Goal: Information Seeking & Learning: Understand process/instructions

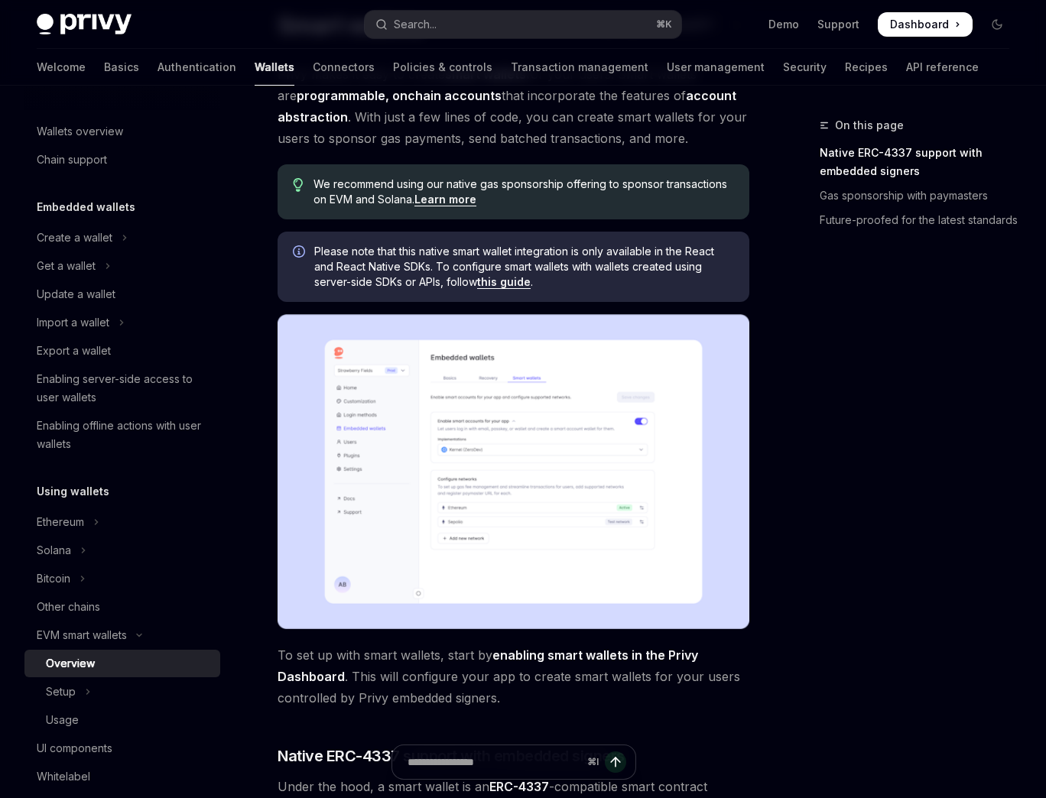
scroll to position [137, 0]
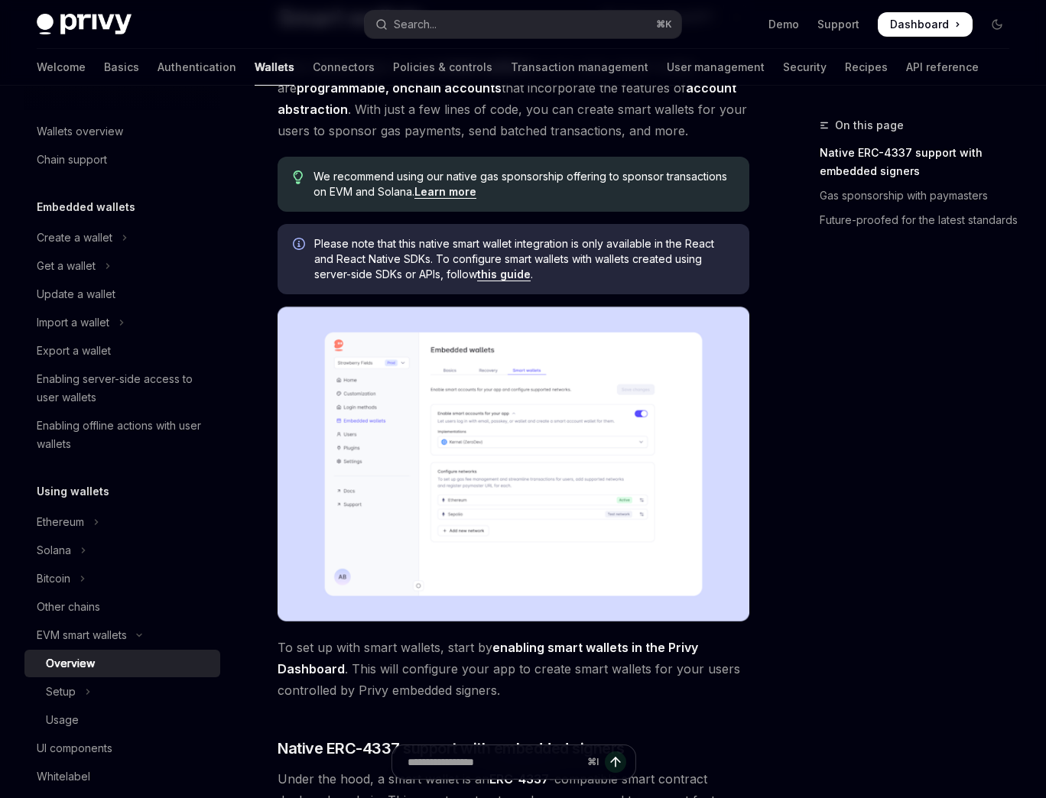
click at [504, 278] on link "this guide" at bounding box center [504, 275] width 54 height 14
type textarea "*"
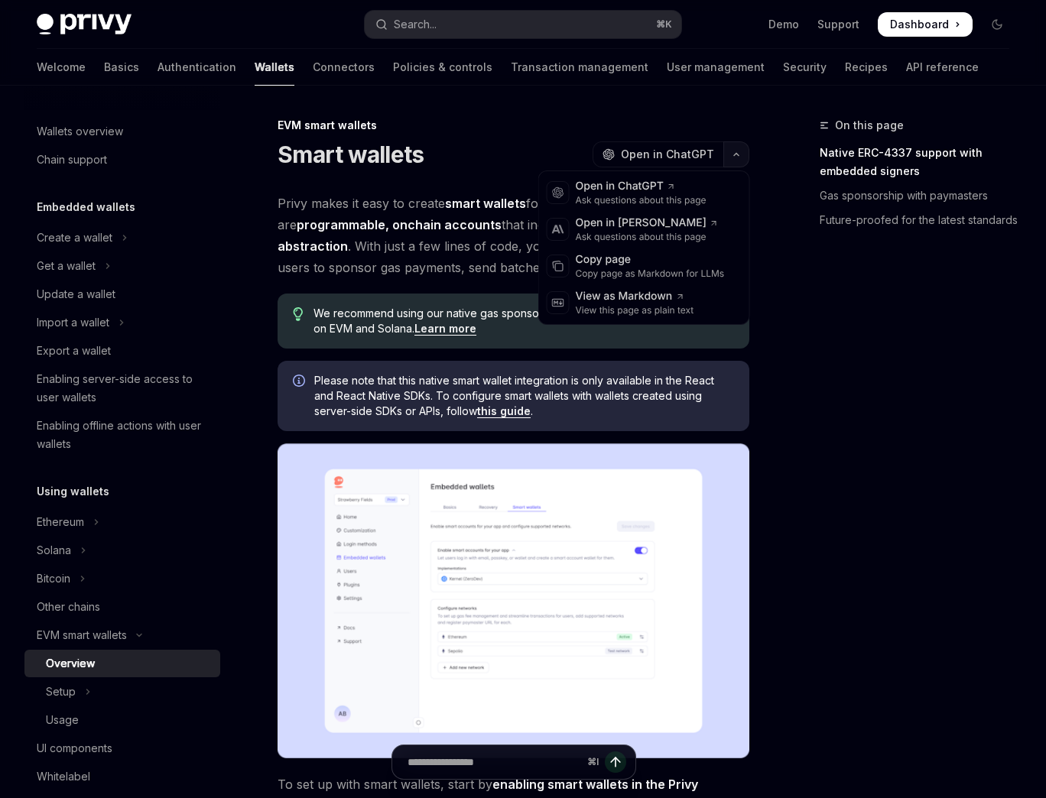
click at [736, 153] on icon "button" at bounding box center [736, 154] width 18 height 6
click at [632, 266] on div "Copy page" at bounding box center [650, 259] width 149 height 15
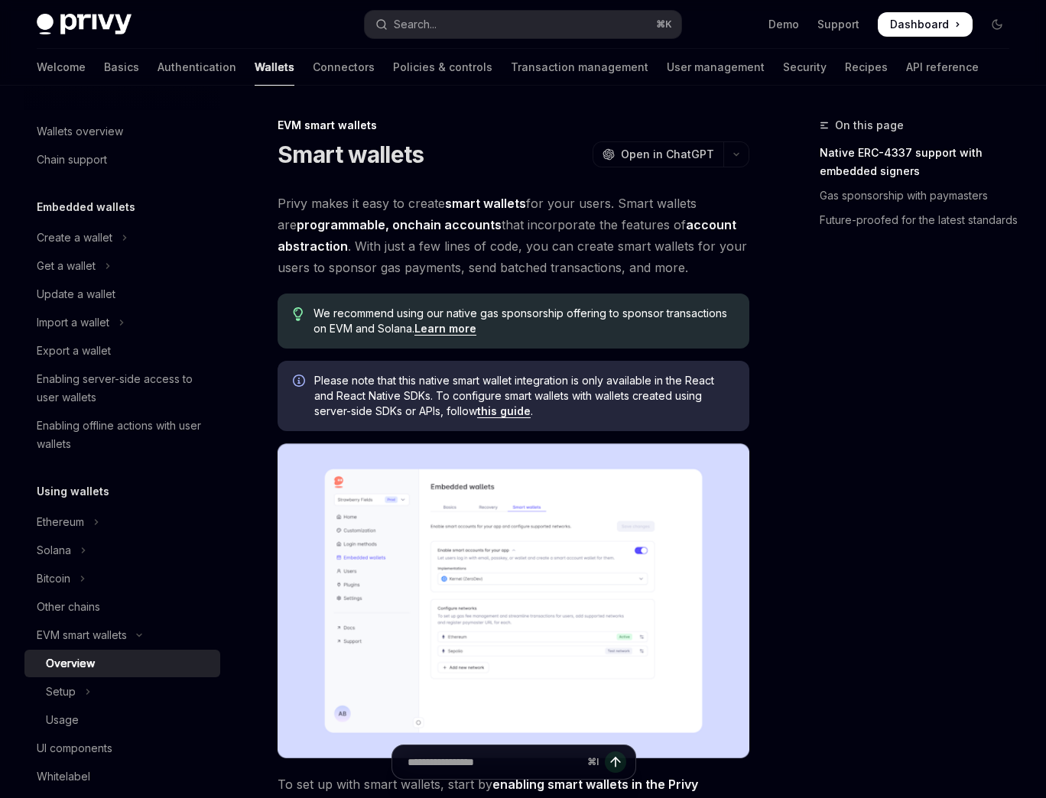
click at [518, 411] on link "this guide" at bounding box center [504, 412] width 54 height 14
type textarea "*"
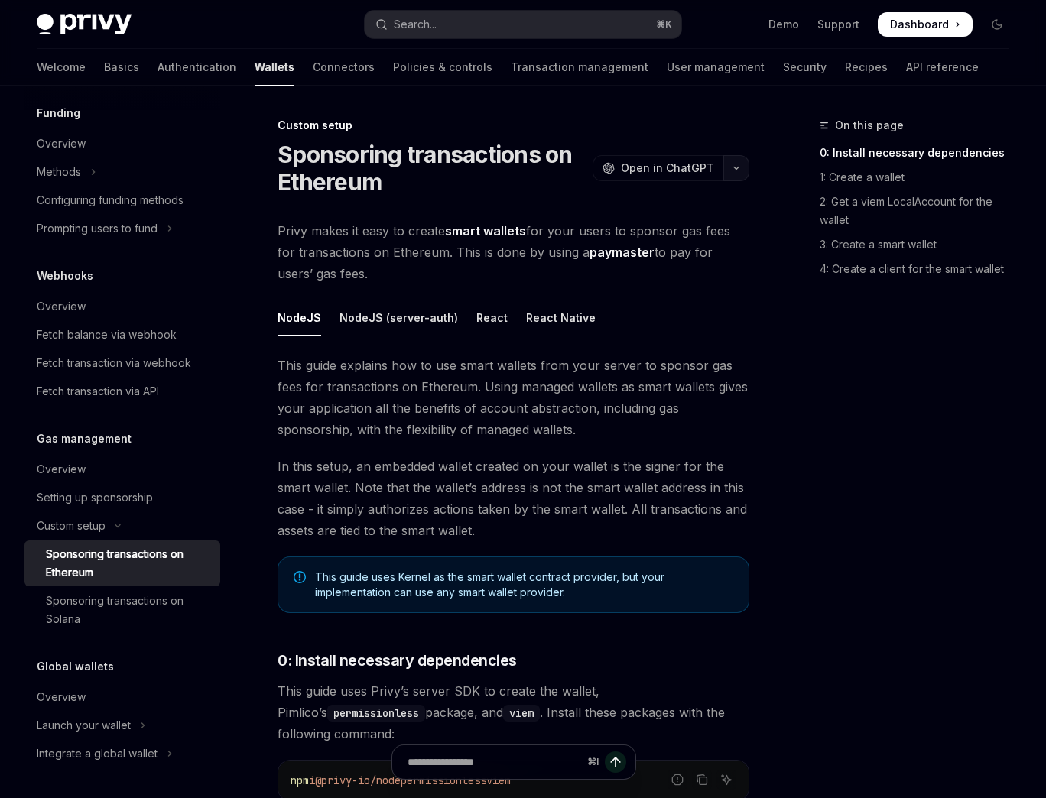
click at [734, 160] on button "button" at bounding box center [736, 168] width 26 height 26
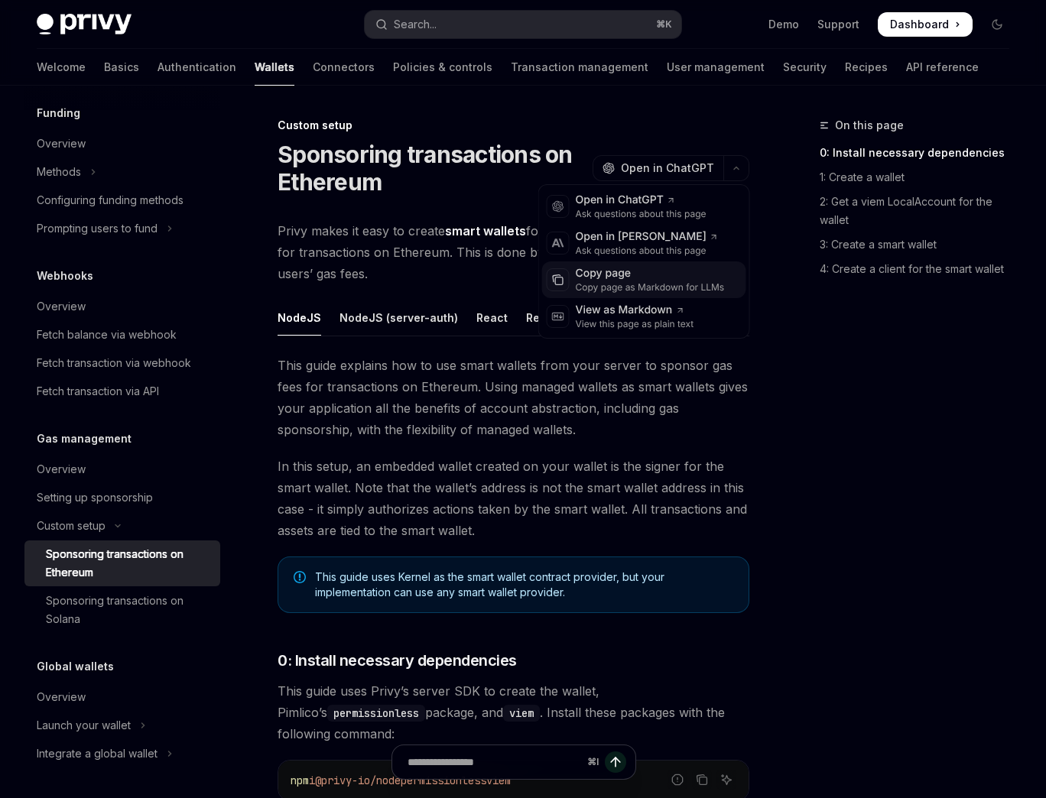
click at [662, 269] on div "Copy page" at bounding box center [650, 273] width 149 height 15
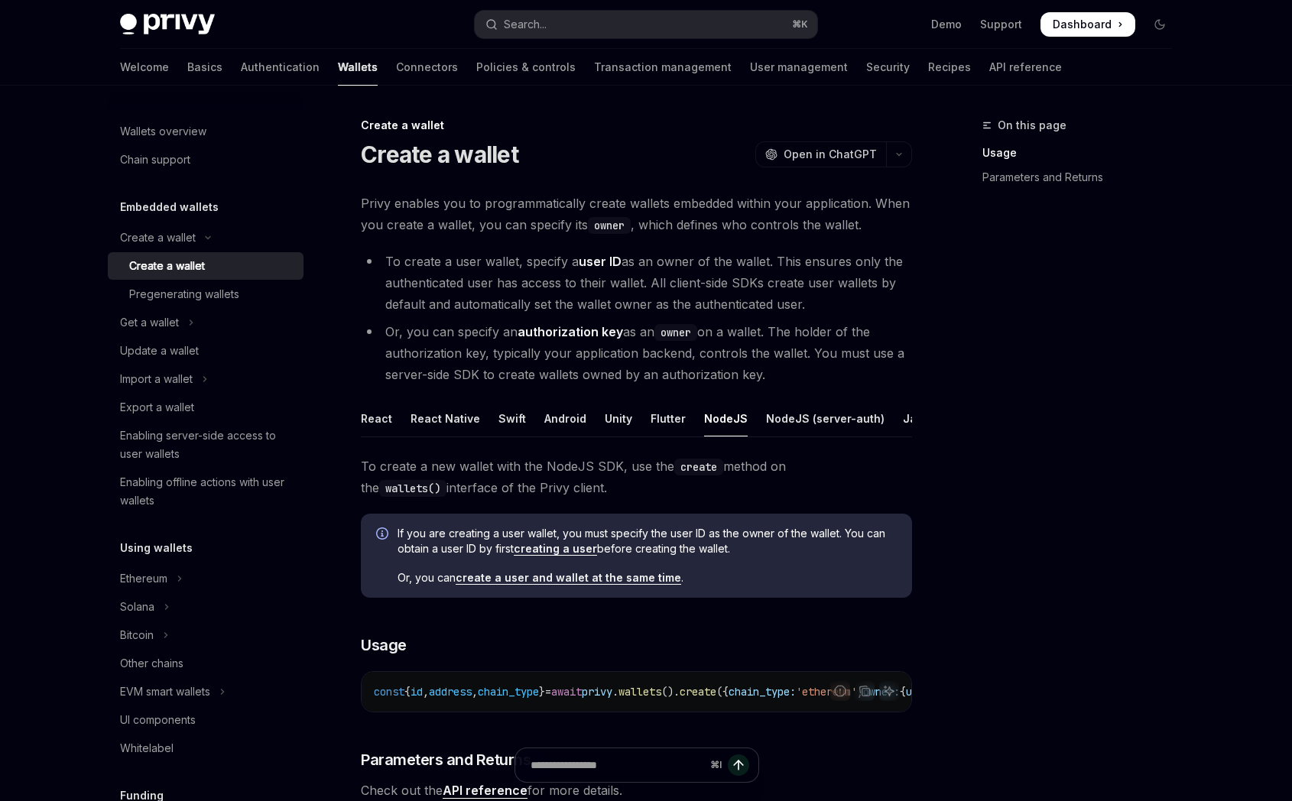
type textarea "*"
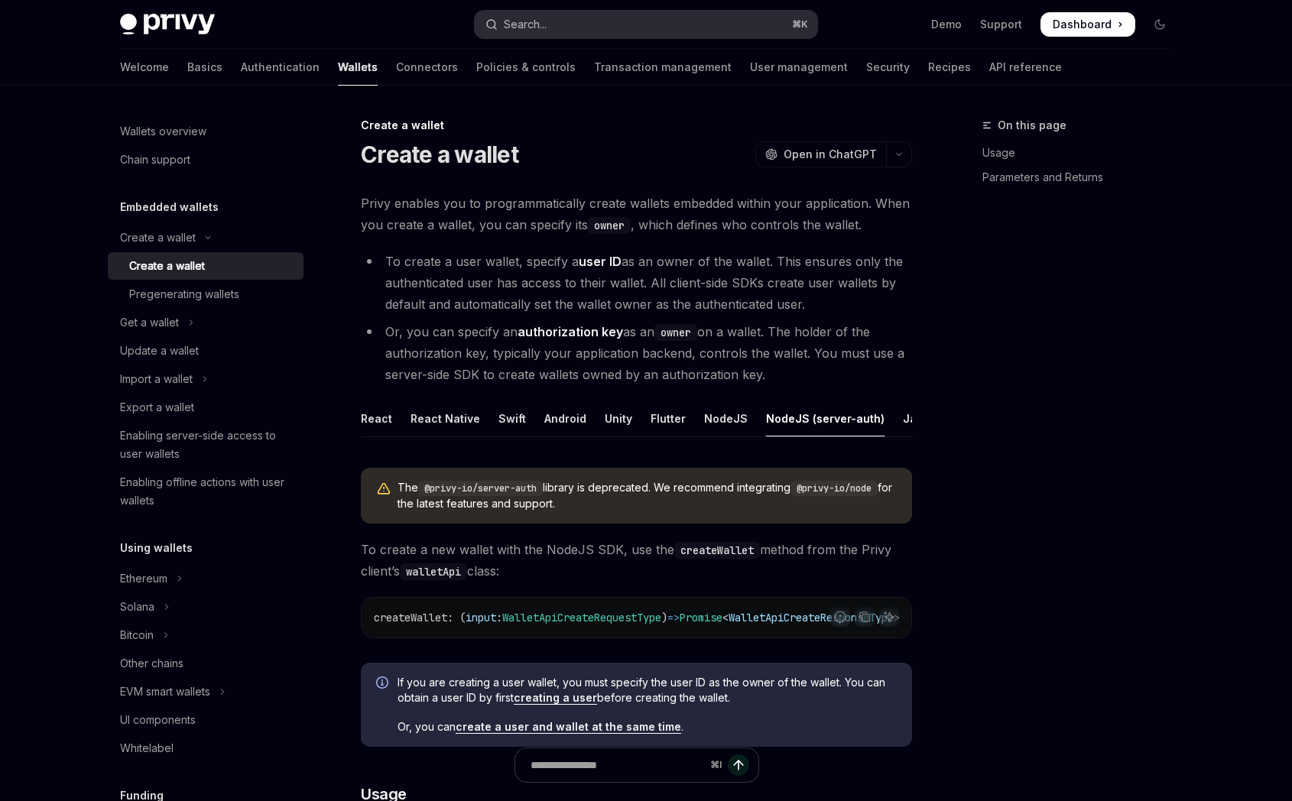
click at [520, 30] on div "Search..." at bounding box center [525, 24] width 43 height 18
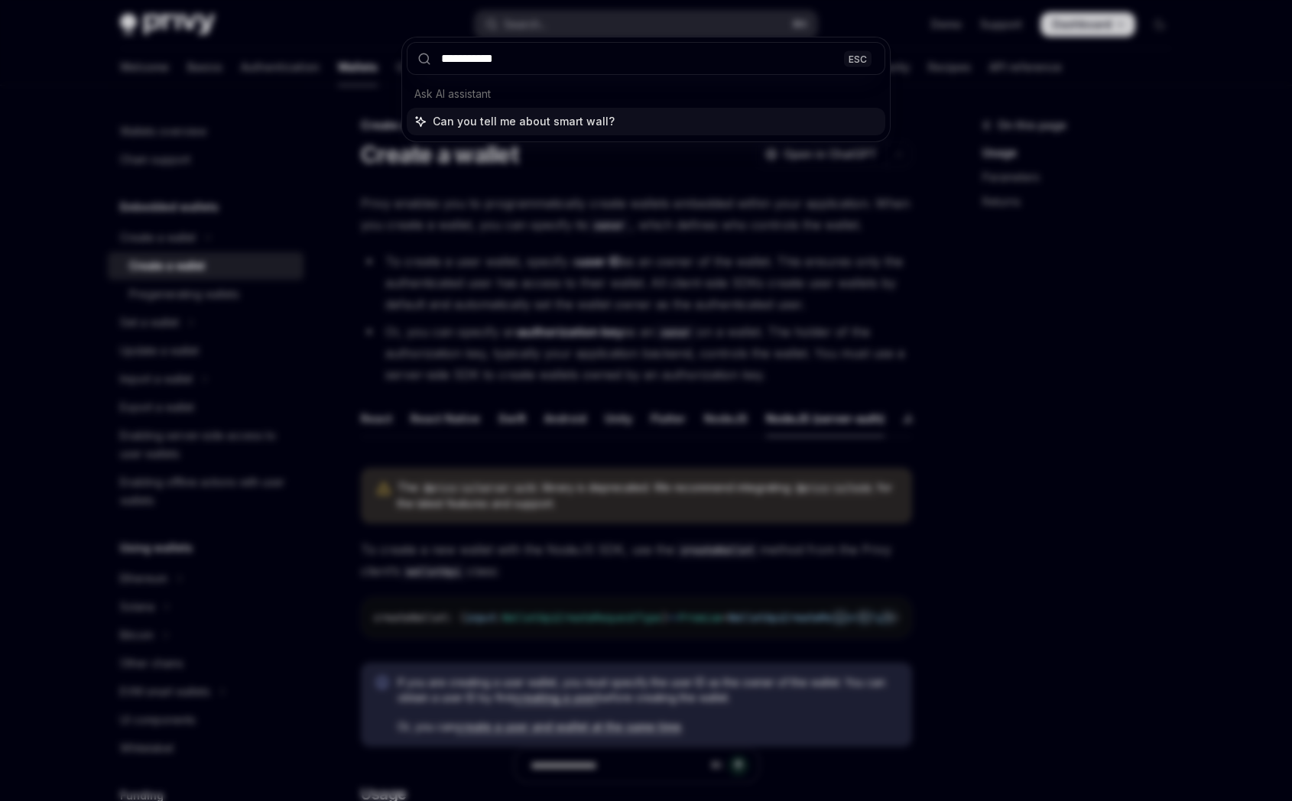
type input "**********"
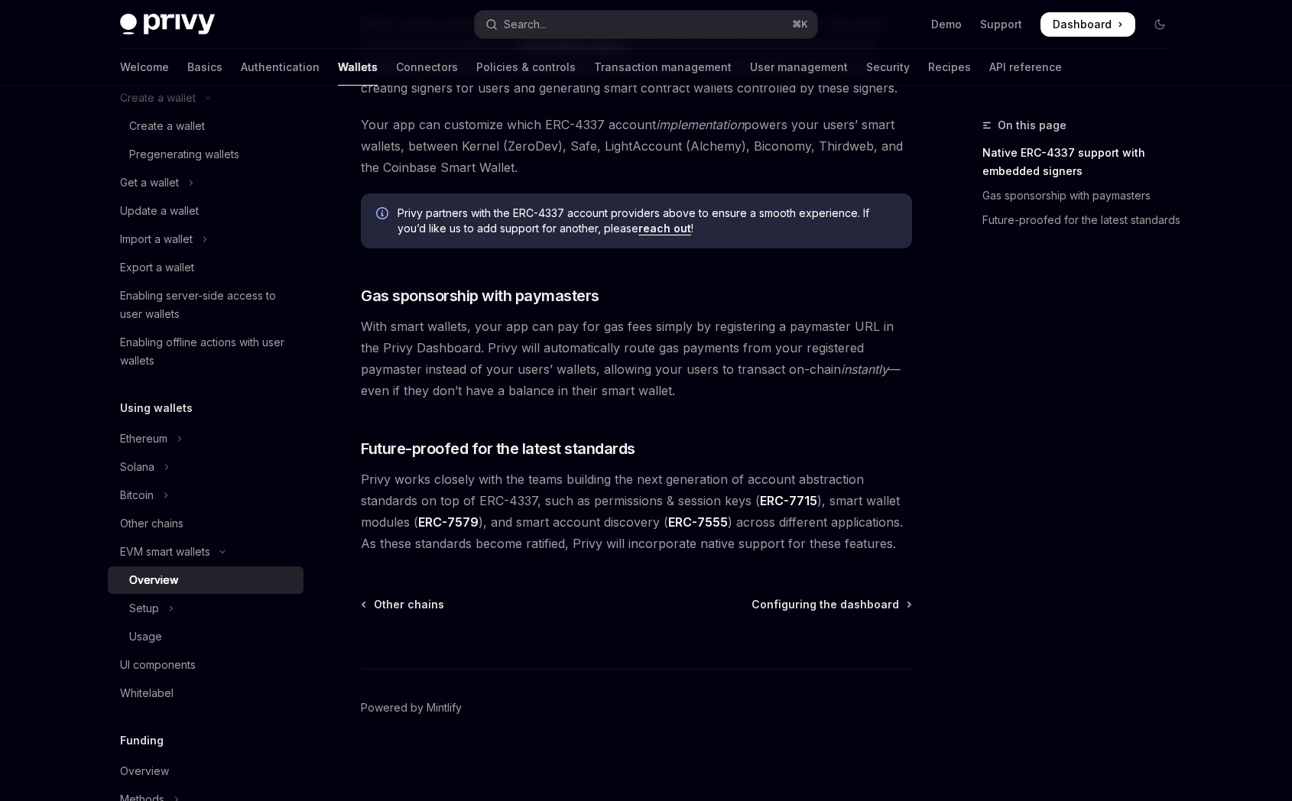
scroll to position [144, 0]
click at [172, 632] on div "Usage" at bounding box center [211, 633] width 165 height 18
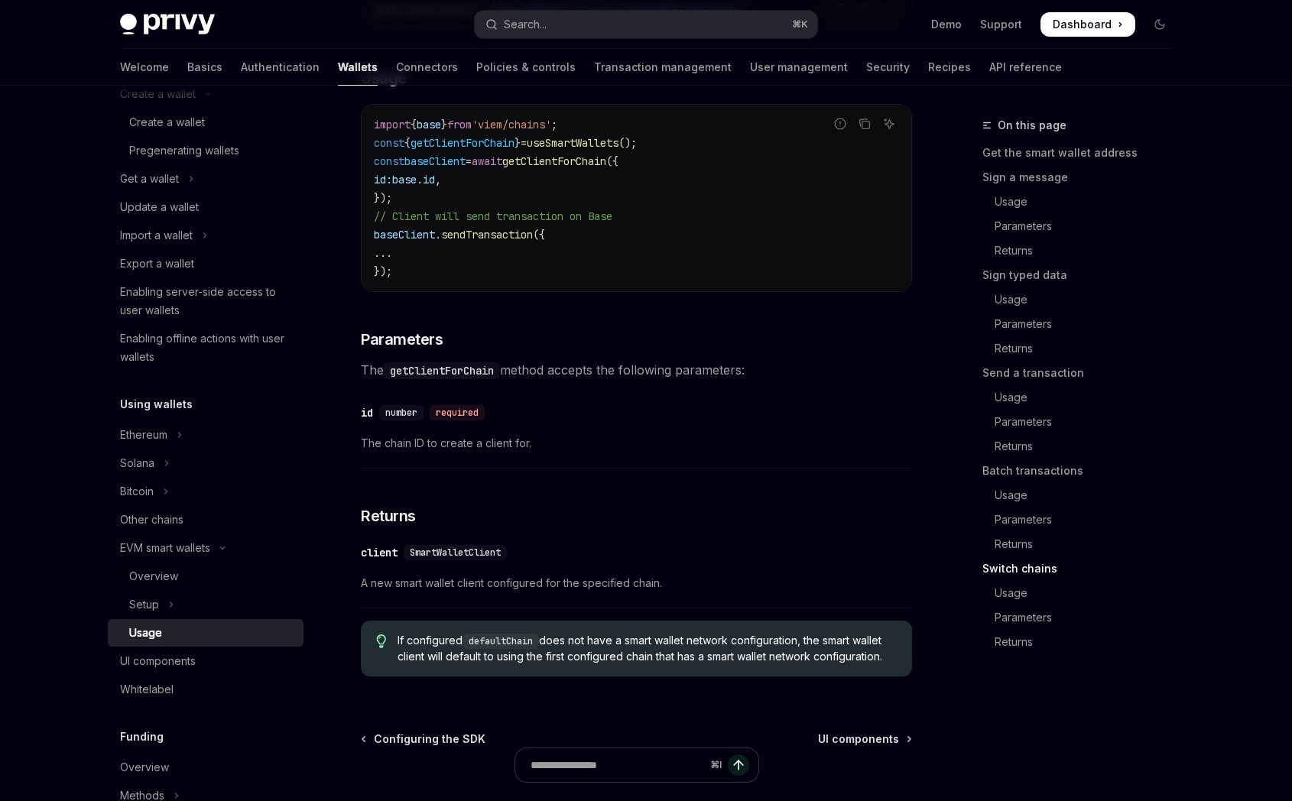
scroll to position [4627, 0]
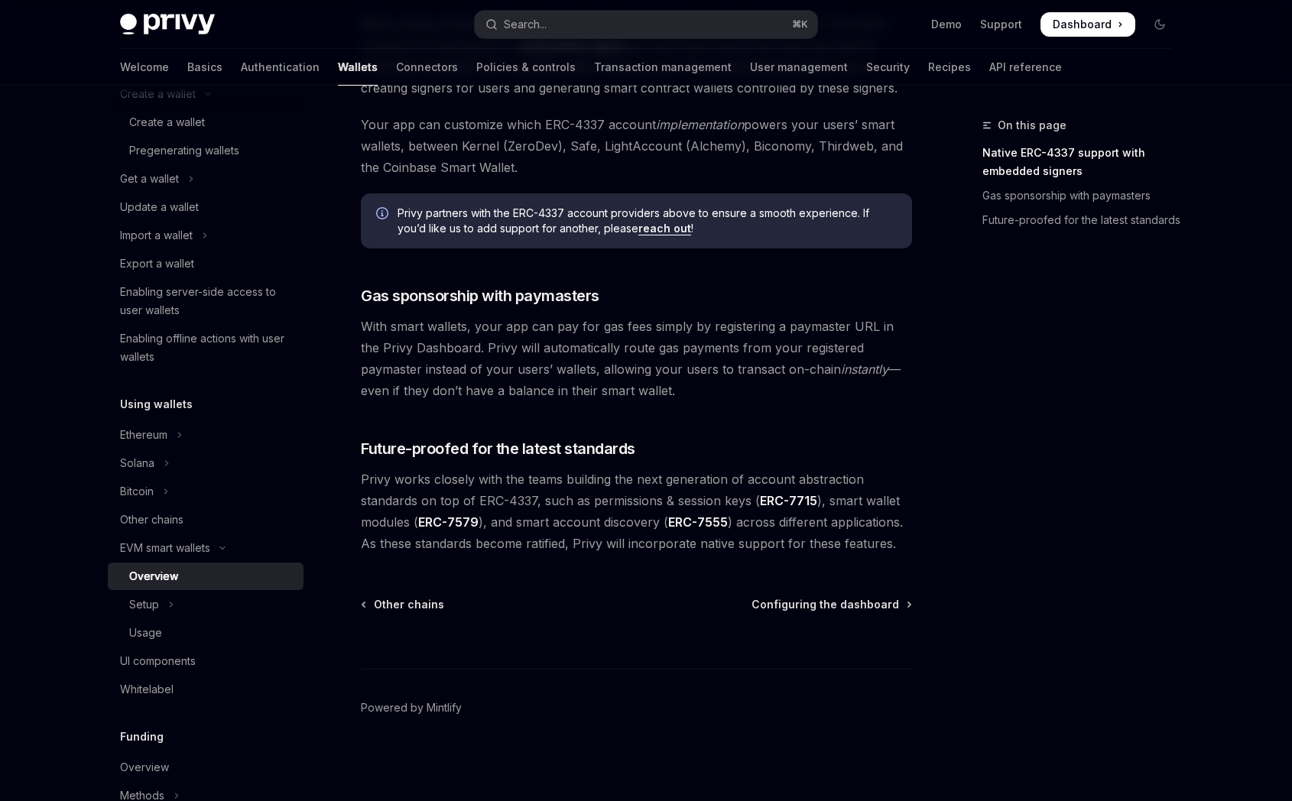
scroll to position [1025, 0]
click at [187, 608] on button "Setup" at bounding box center [206, 605] width 196 height 28
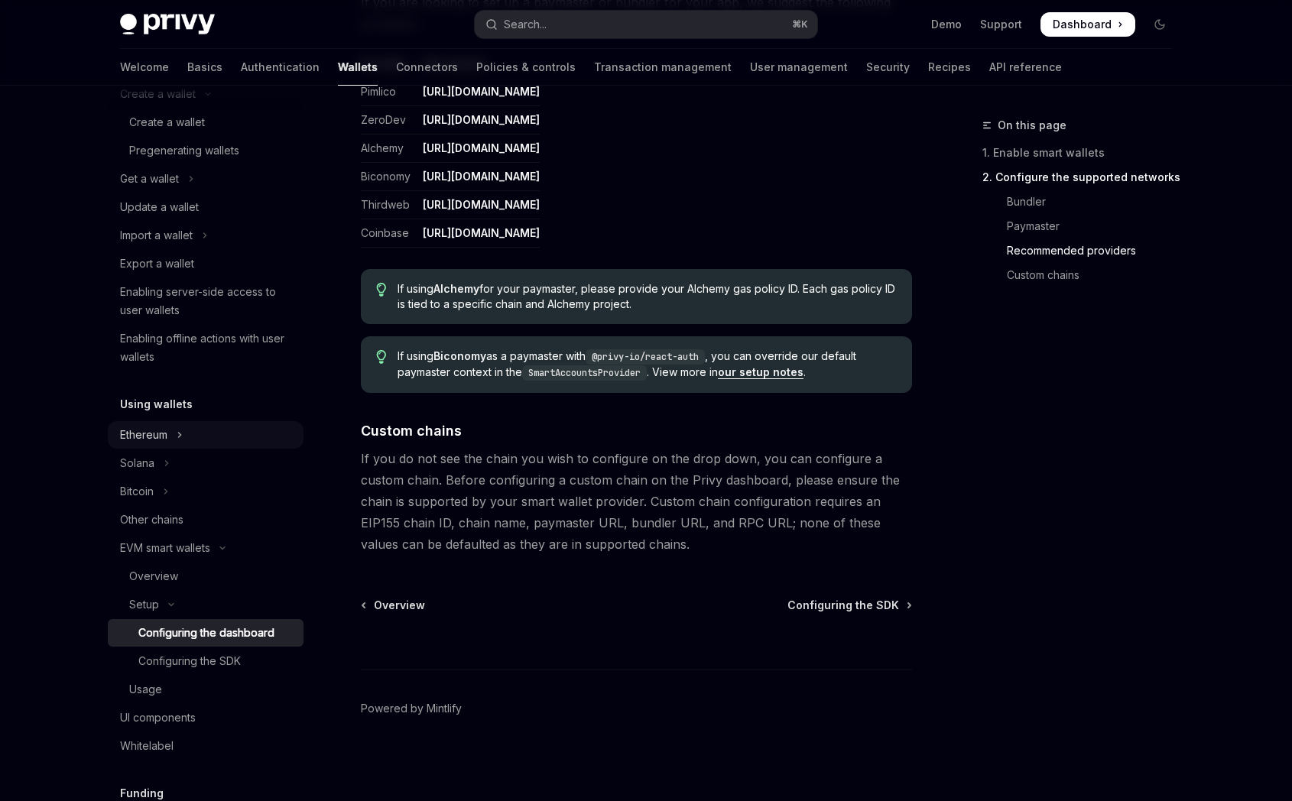
scroll to position [174, 0]
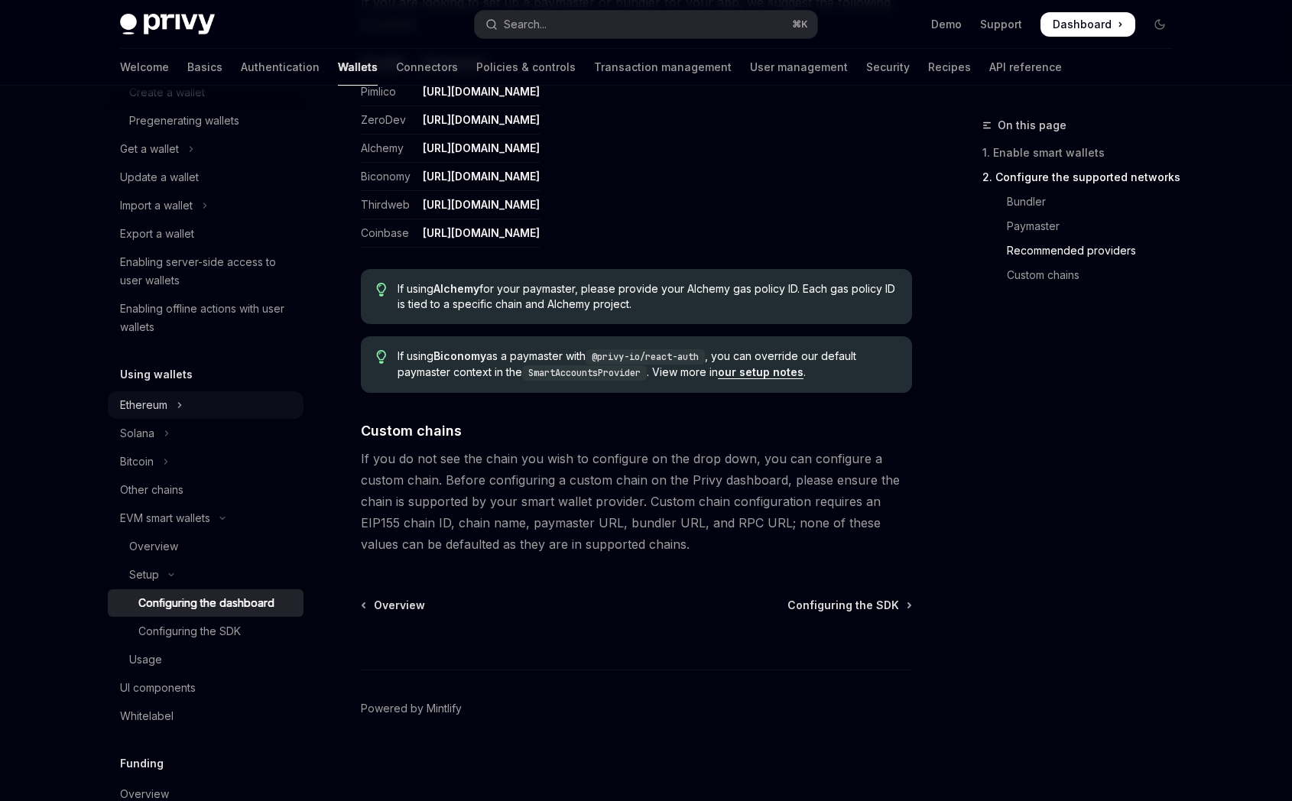
click at [187, 408] on button "Ethereum" at bounding box center [206, 406] width 196 height 28
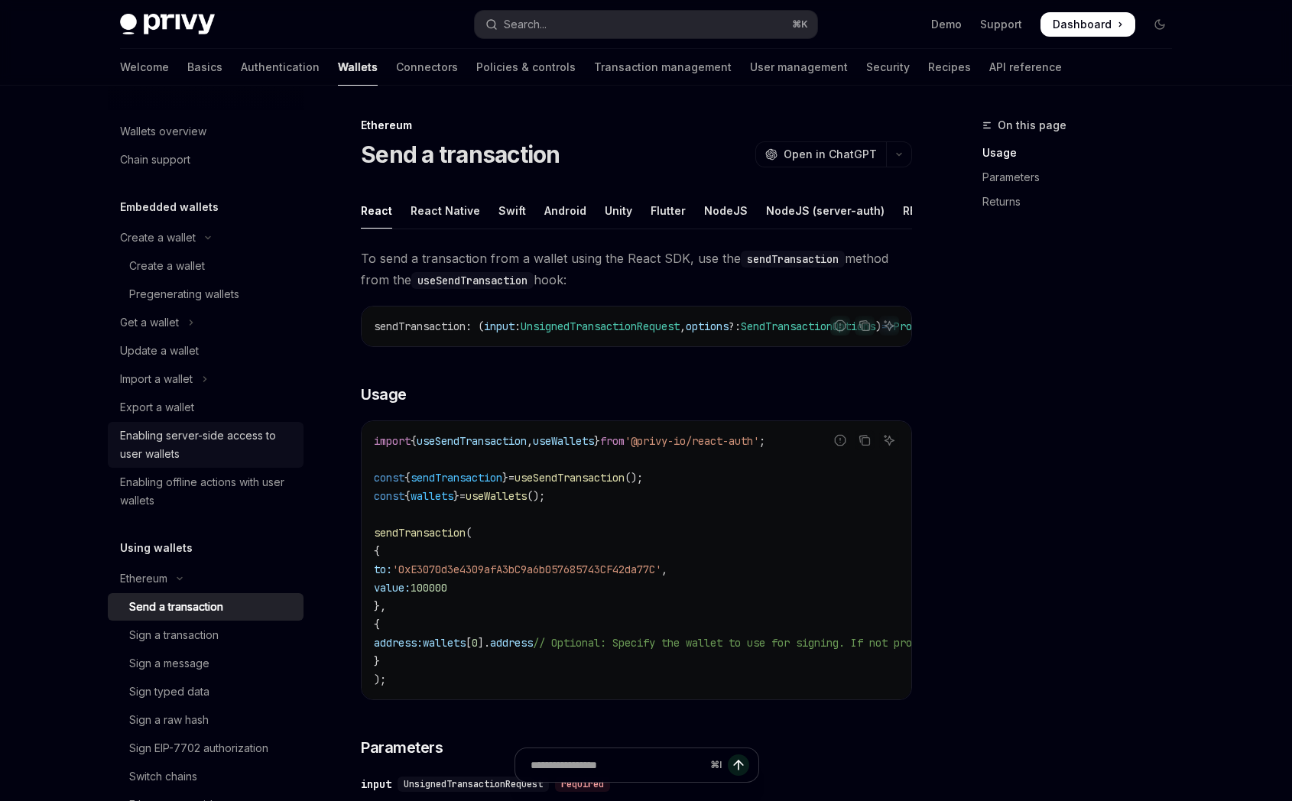
click at [264, 440] on div "Enabling server-side access to user wallets" at bounding box center [207, 445] width 174 height 37
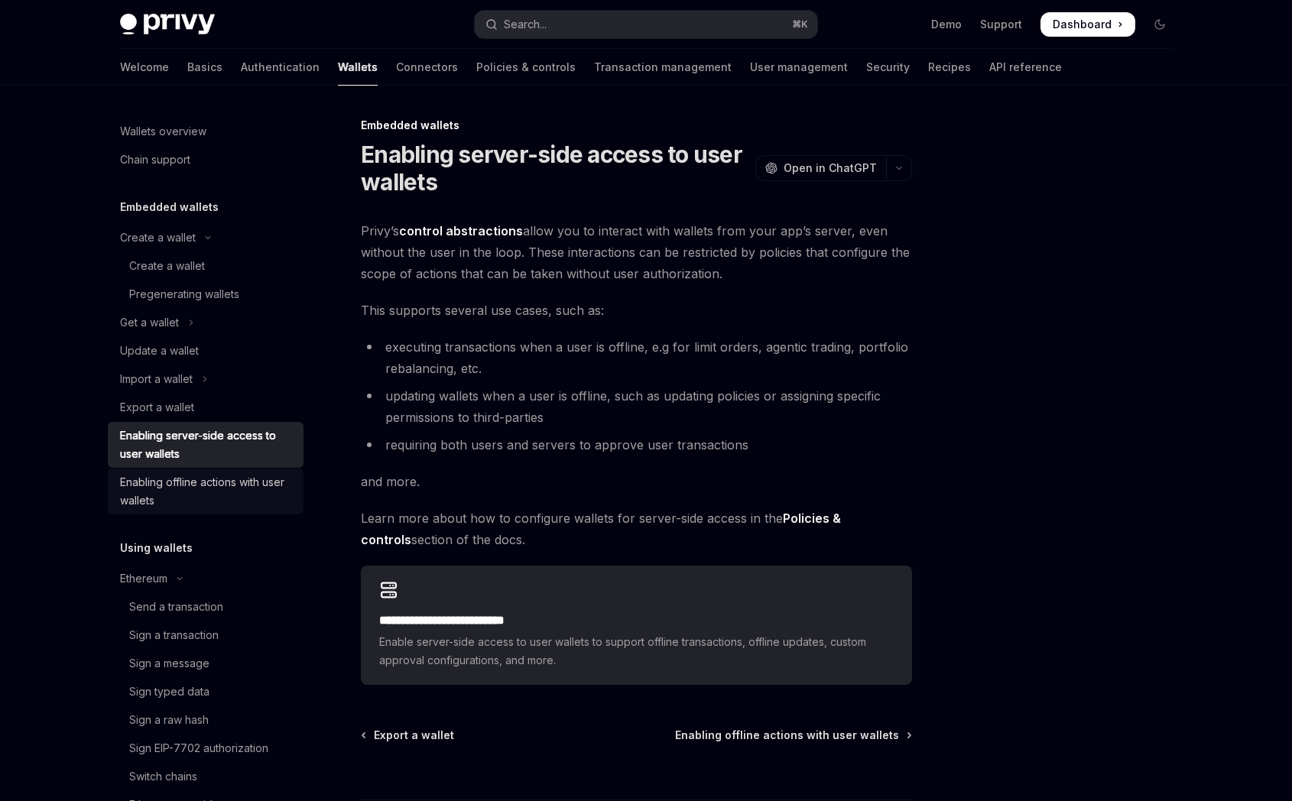
click at [269, 479] on div "Enabling offline actions with user wallets" at bounding box center [207, 491] width 174 height 37
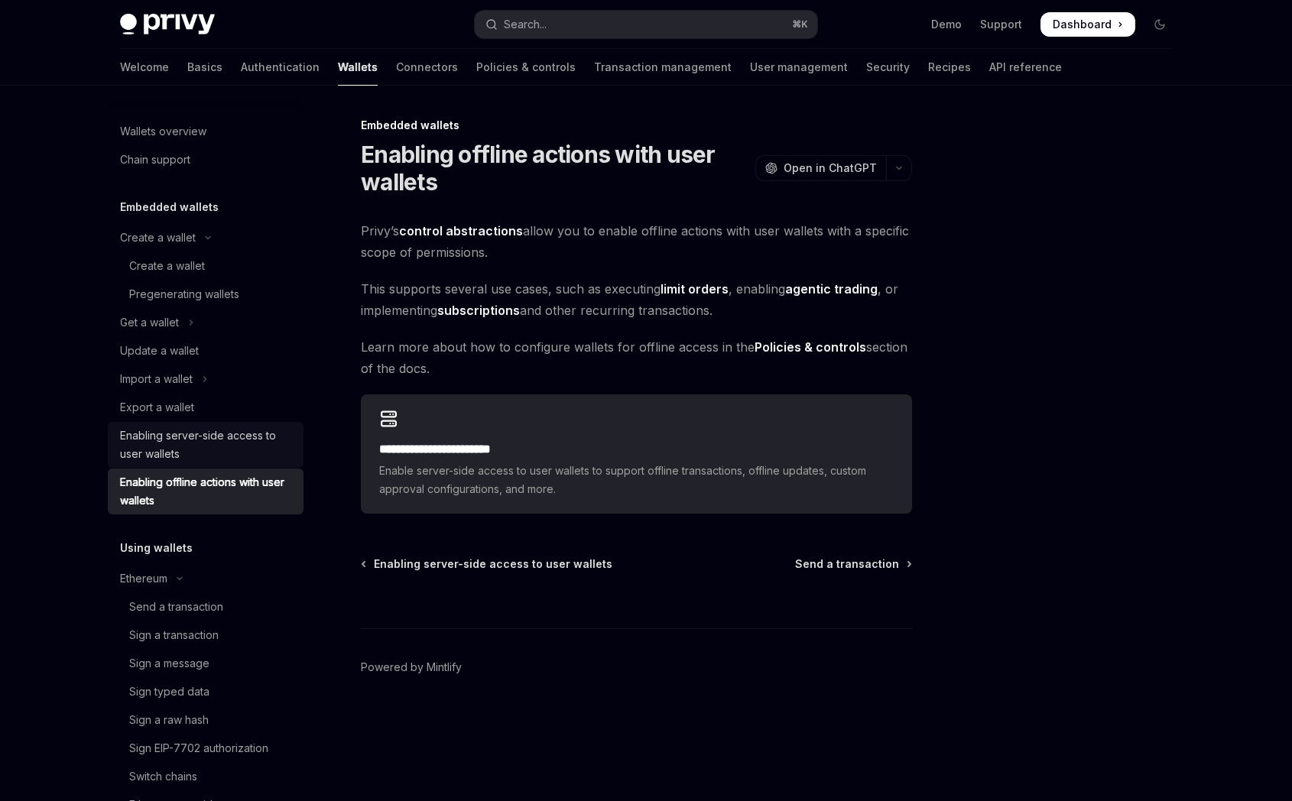
click at [257, 455] on div "Enabling server-side access to user wallets" at bounding box center [207, 445] width 174 height 37
type textarea "*"
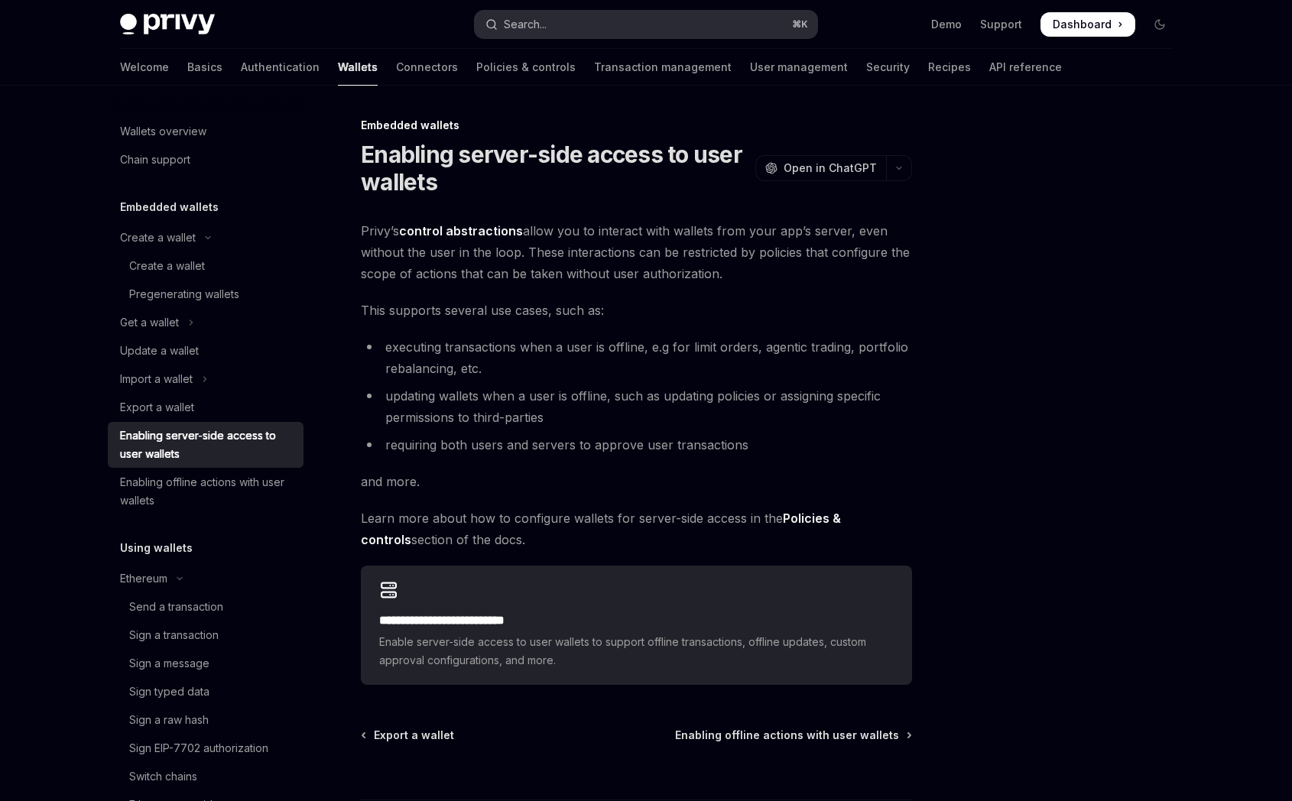
click at [600, 27] on button "Search... ⌘ K" at bounding box center [646, 25] width 343 height 28
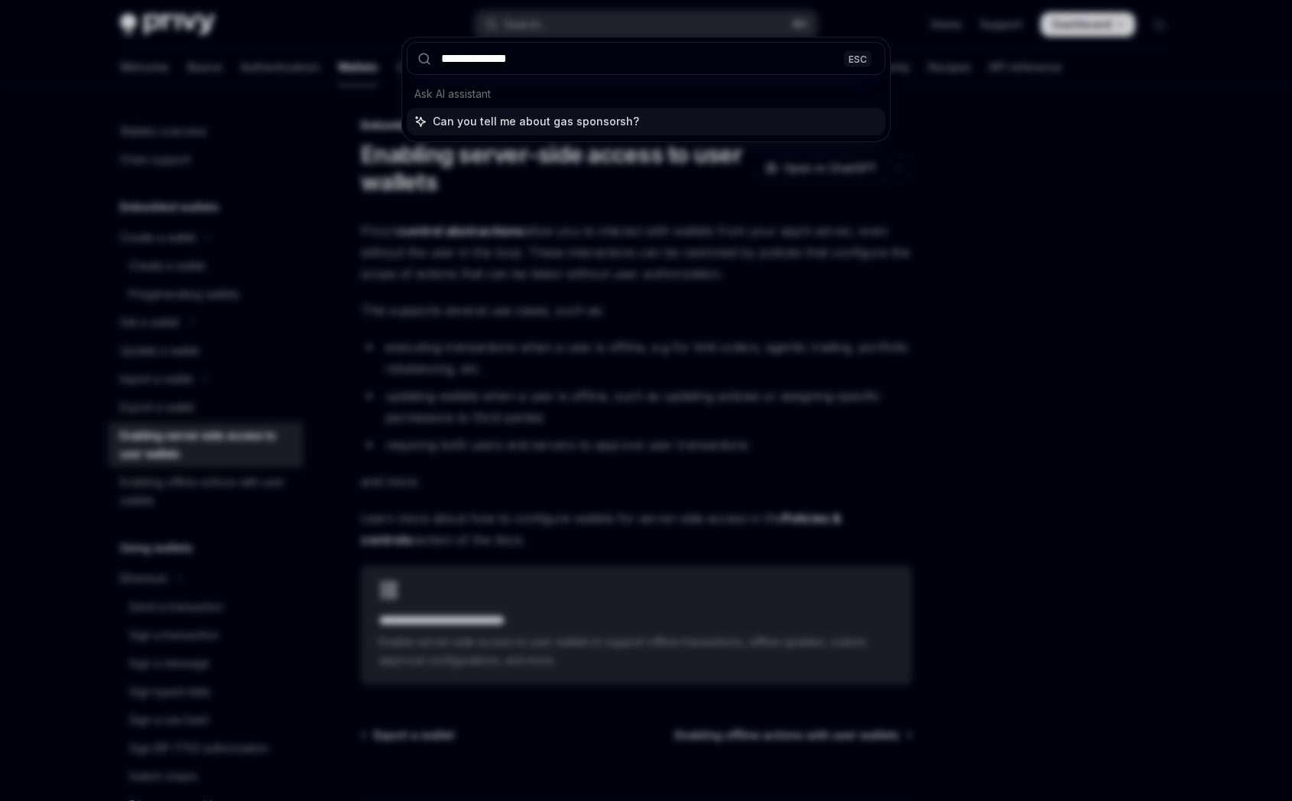
type input "**********"
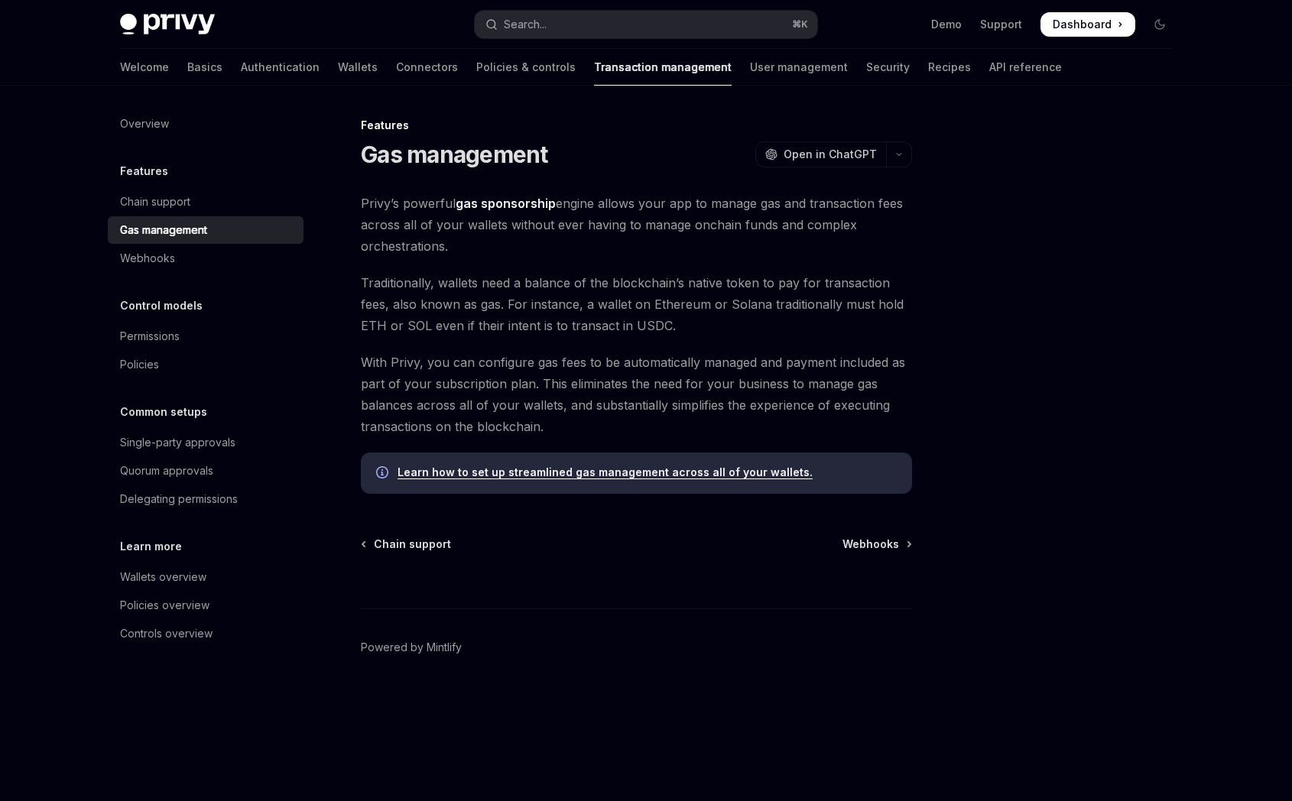
click at [573, 473] on link "Learn how to set up streamlined gas management across all of your wallets." at bounding box center [605, 473] width 415 height 14
click at [605, 476] on link "Learn how to set up streamlined gas management across all of your wallets." at bounding box center [605, 473] width 415 height 14
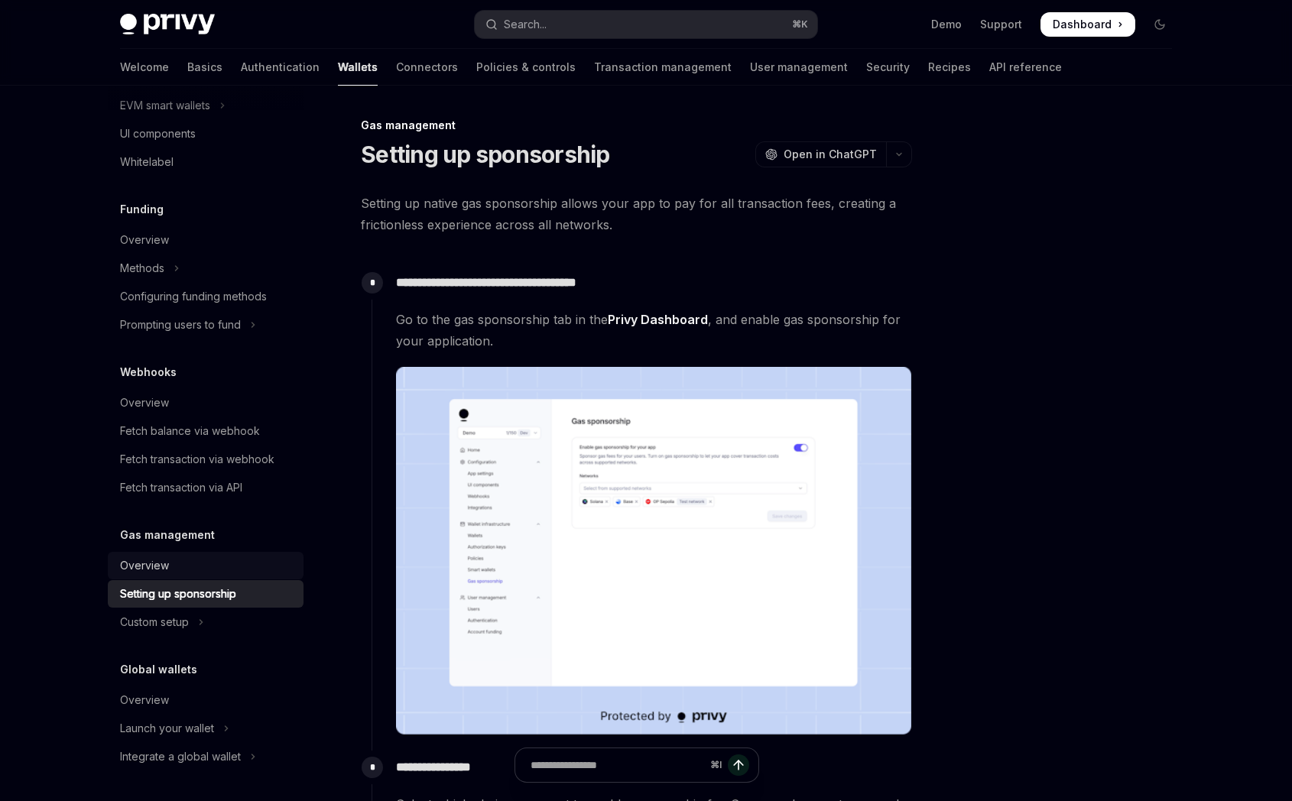
click at [183, 561] on div "Overview" at bounding box center [207, 566] width 174 height 18
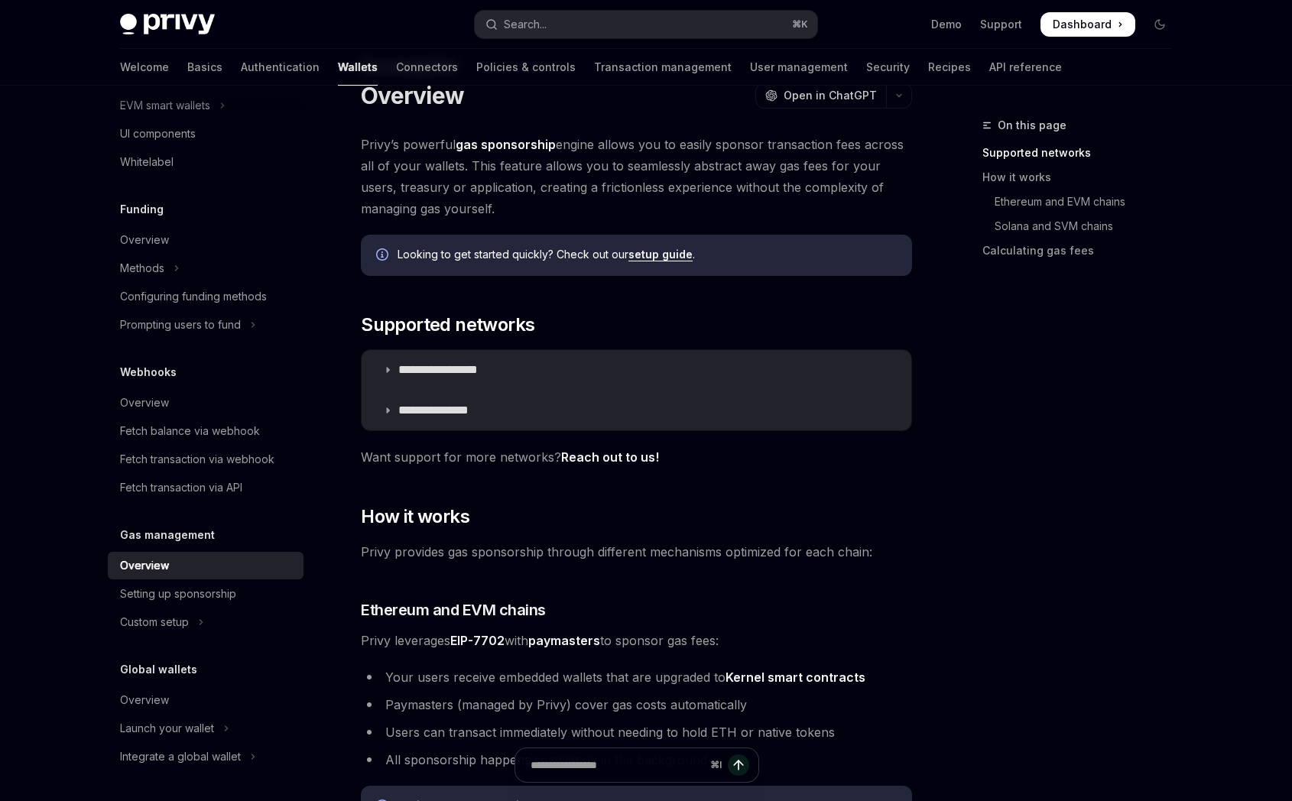
scroll to position [61, 0]
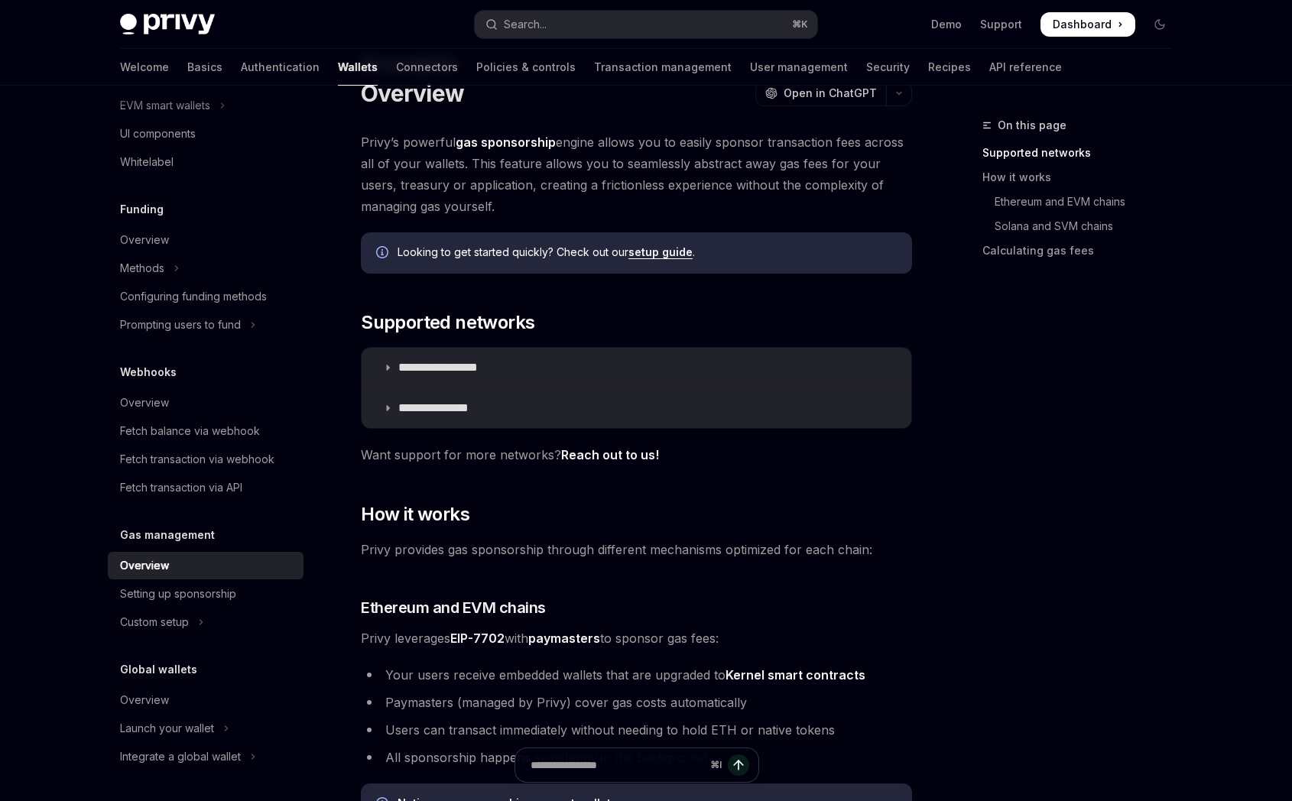
click at [670, 249] on link "setup guide" at bounding box center [661, 252] width 64 height 14
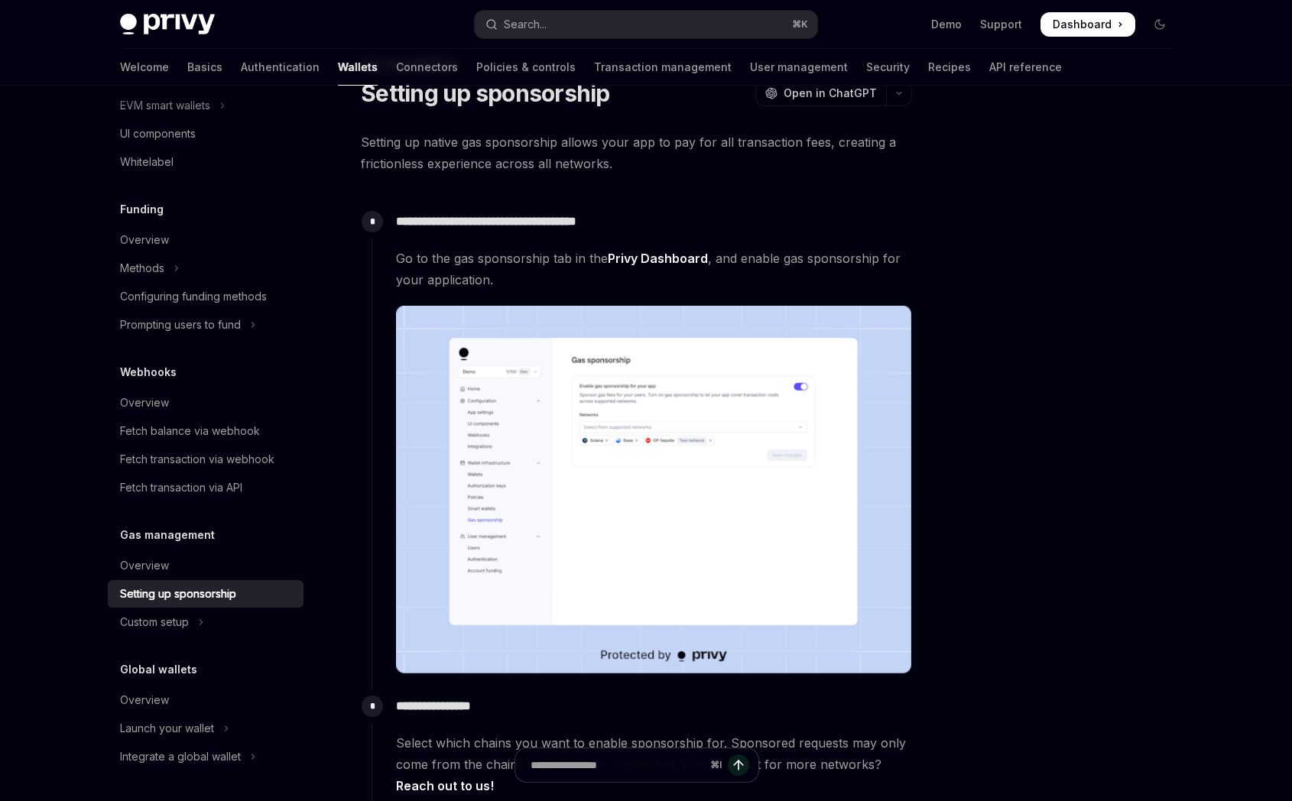
type textarea "*"
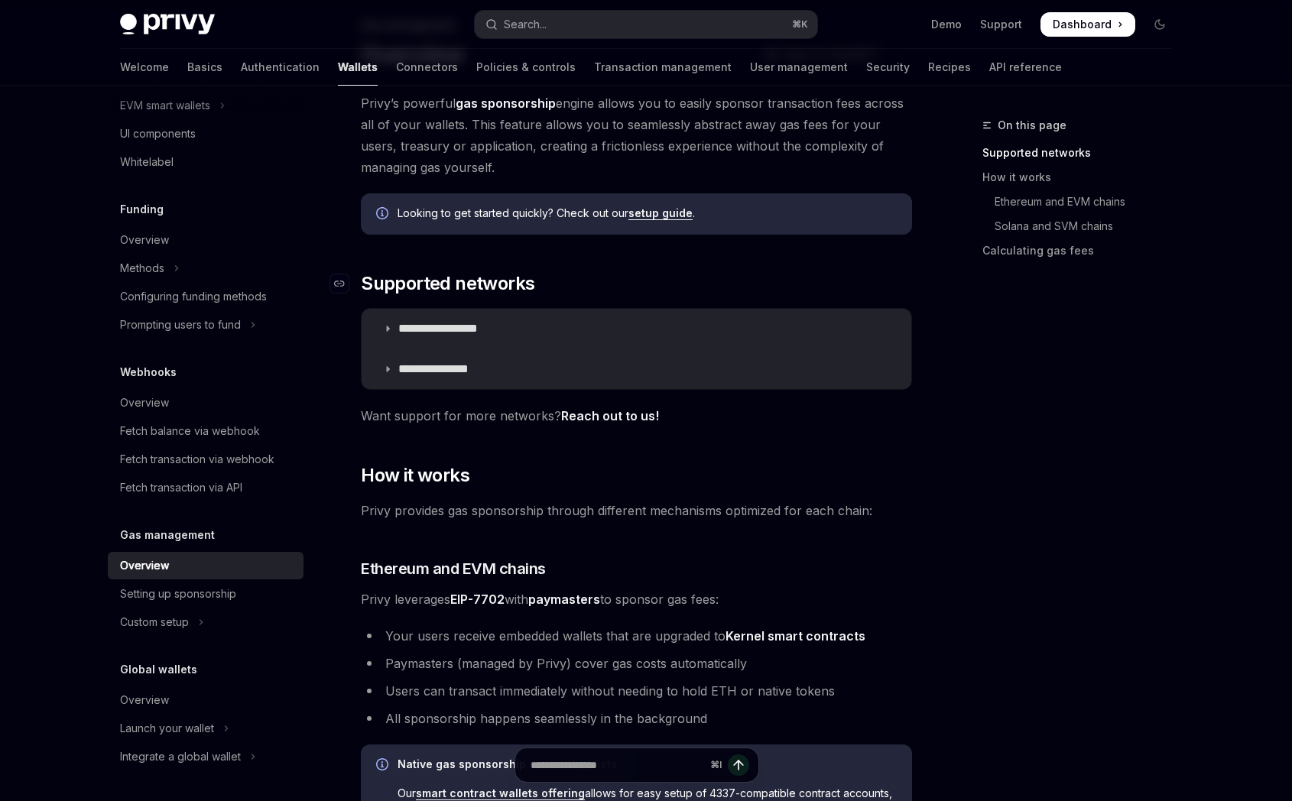
scroll to position [103, 0]
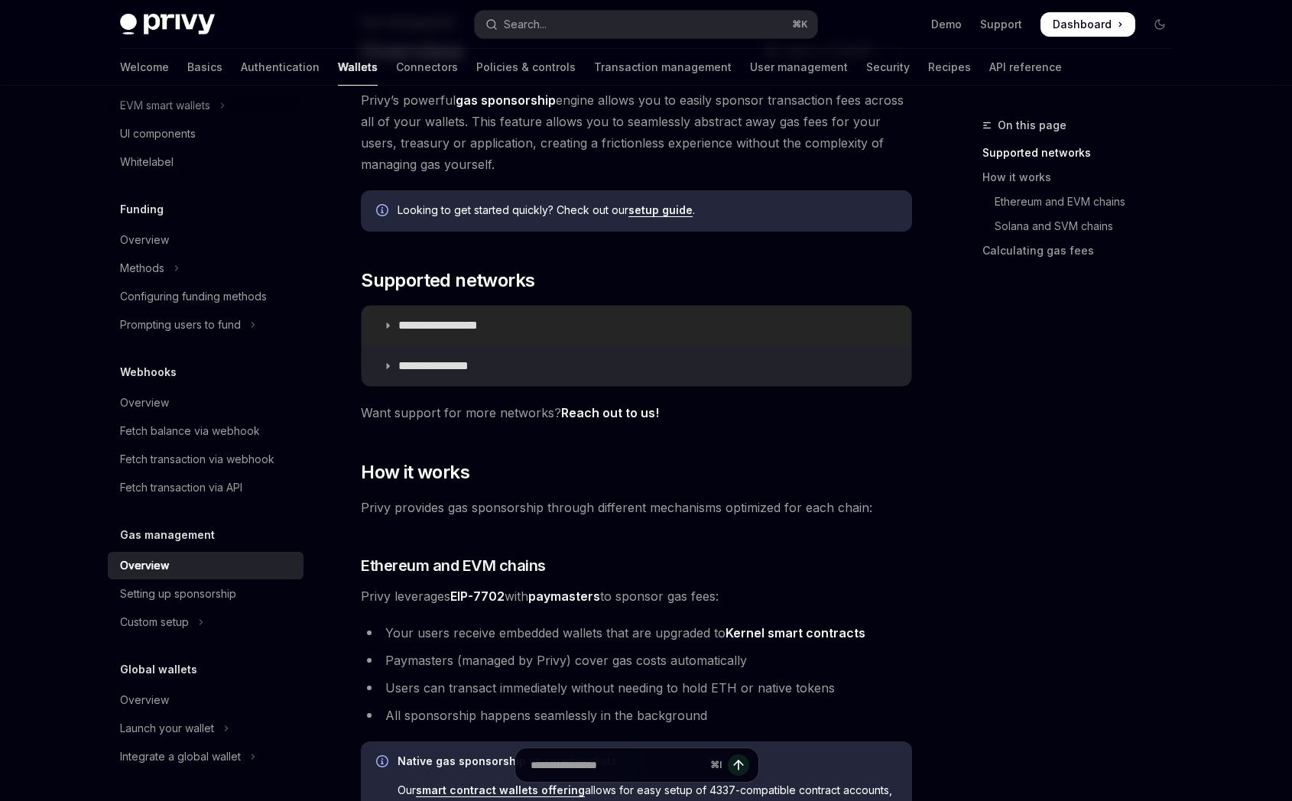
click at [512, 326] on summary "**********" at bounding box center [637, 326] width 550 height 40
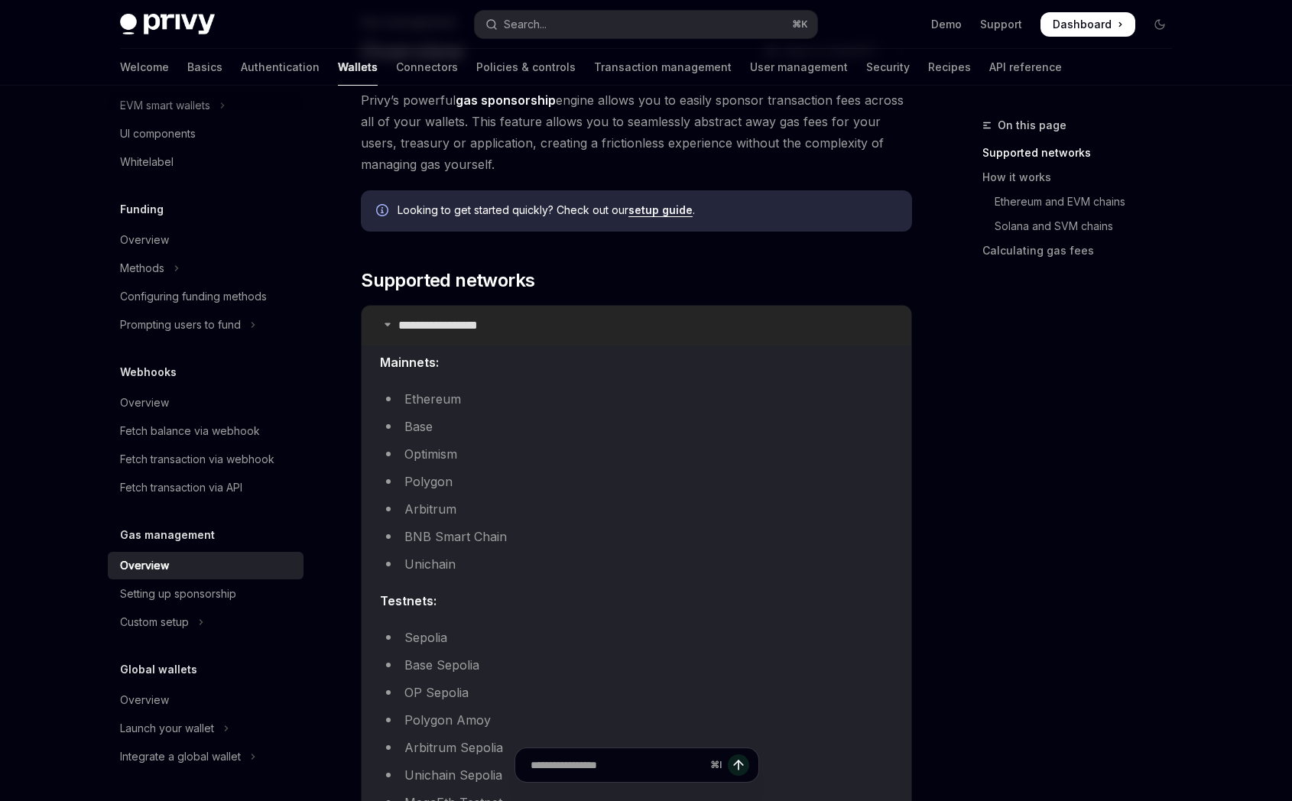
click at [512, 326] on summary "**********" at bounding box center [637, 326] width 550 height 40
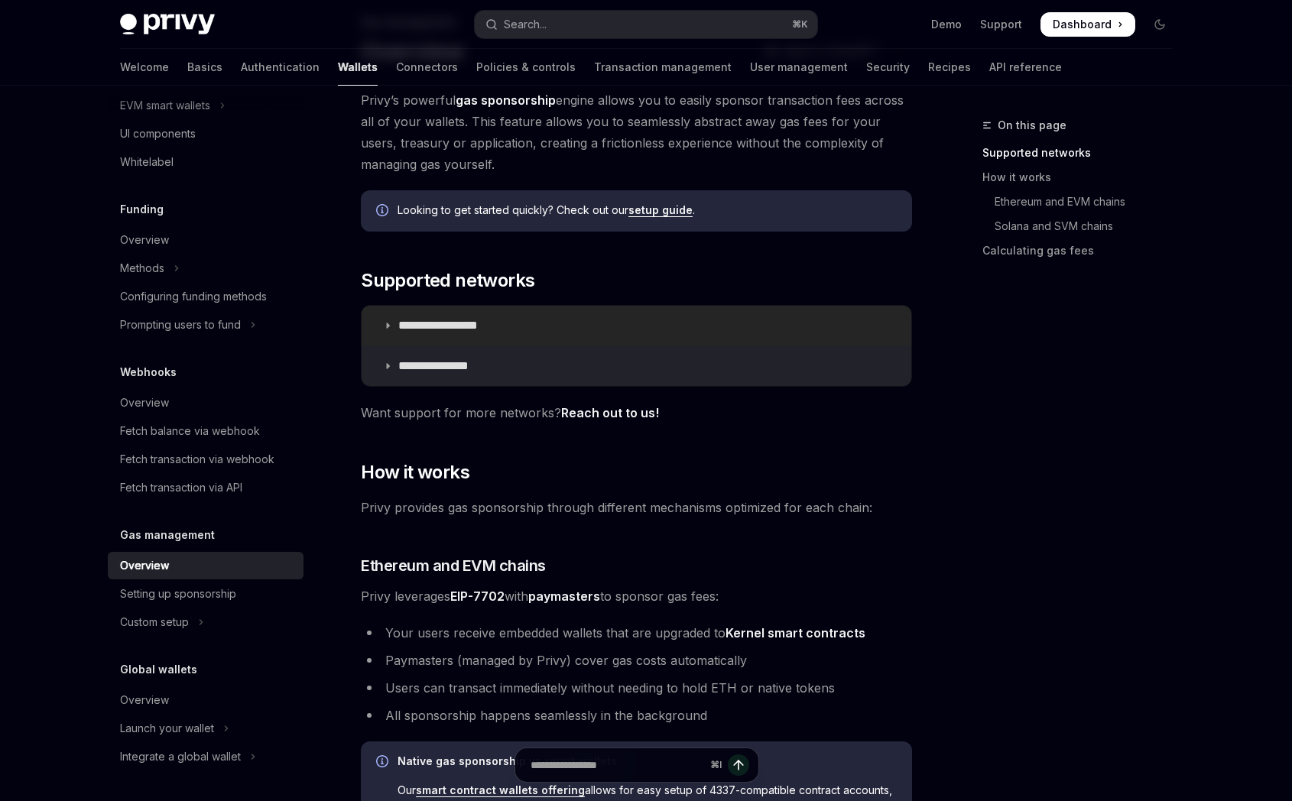
click at [512, 326] on summary "**********" at bounding box center [637, 326] width 550 height 40
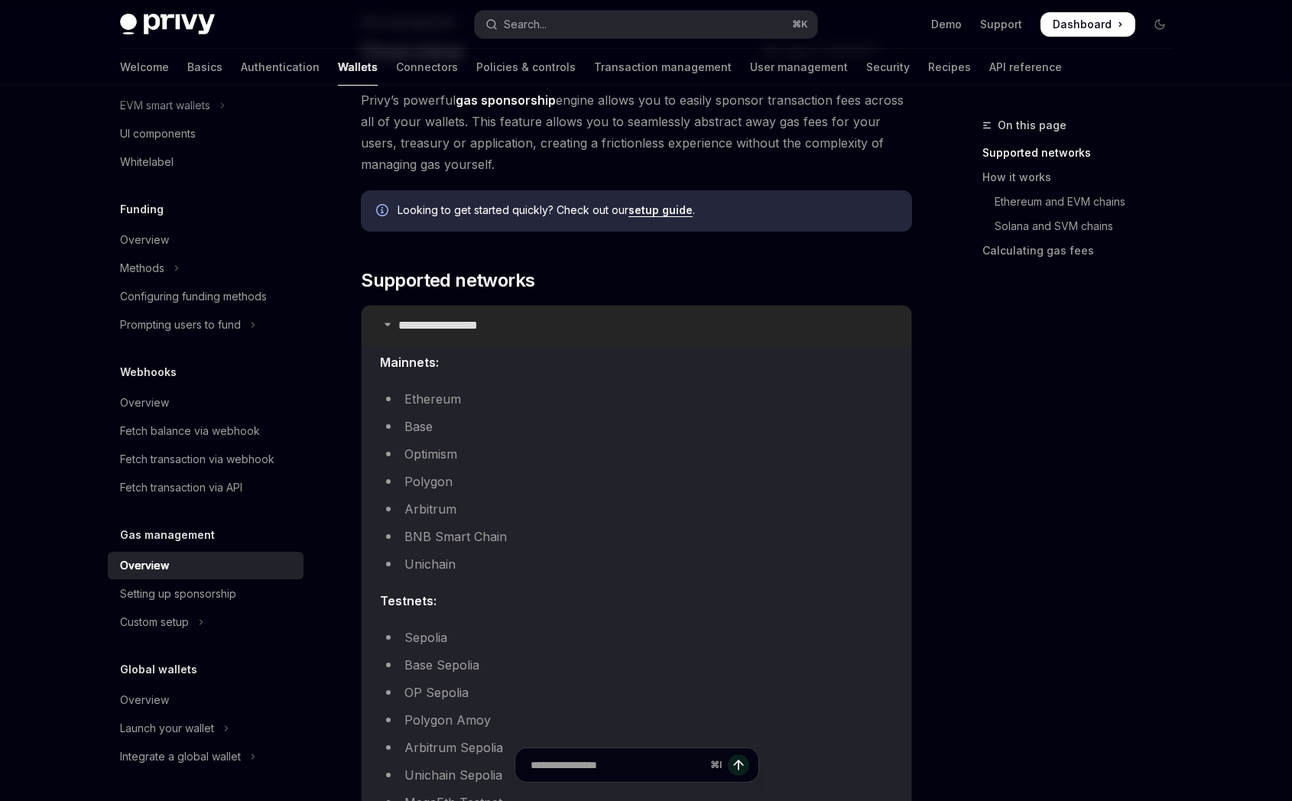
click at [512, 326] on summary "**********" at bounding box center [637, 326] width 550 height 40
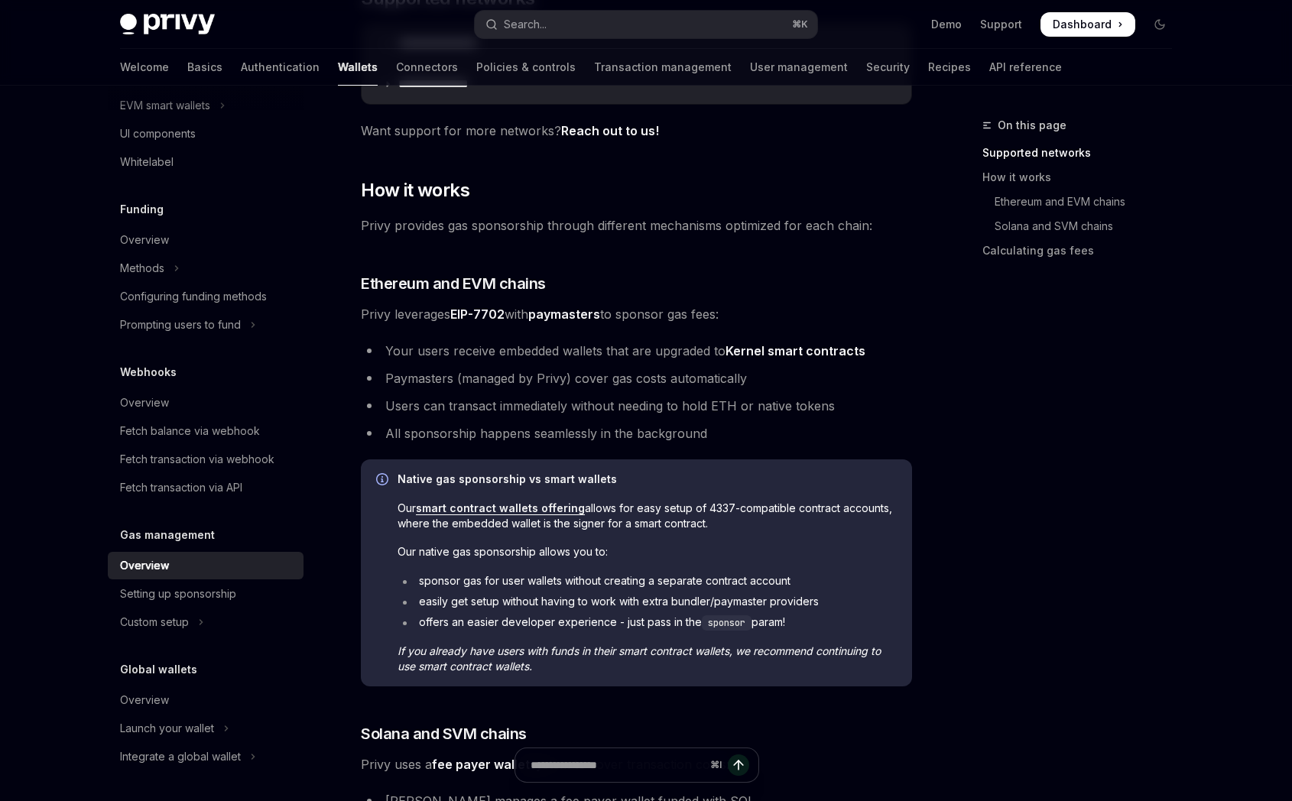
scroll to position [387, 0]
click at [745, 352] on link "Kernel smart contracts" at bounding box center [796, 350] width 140 height 16
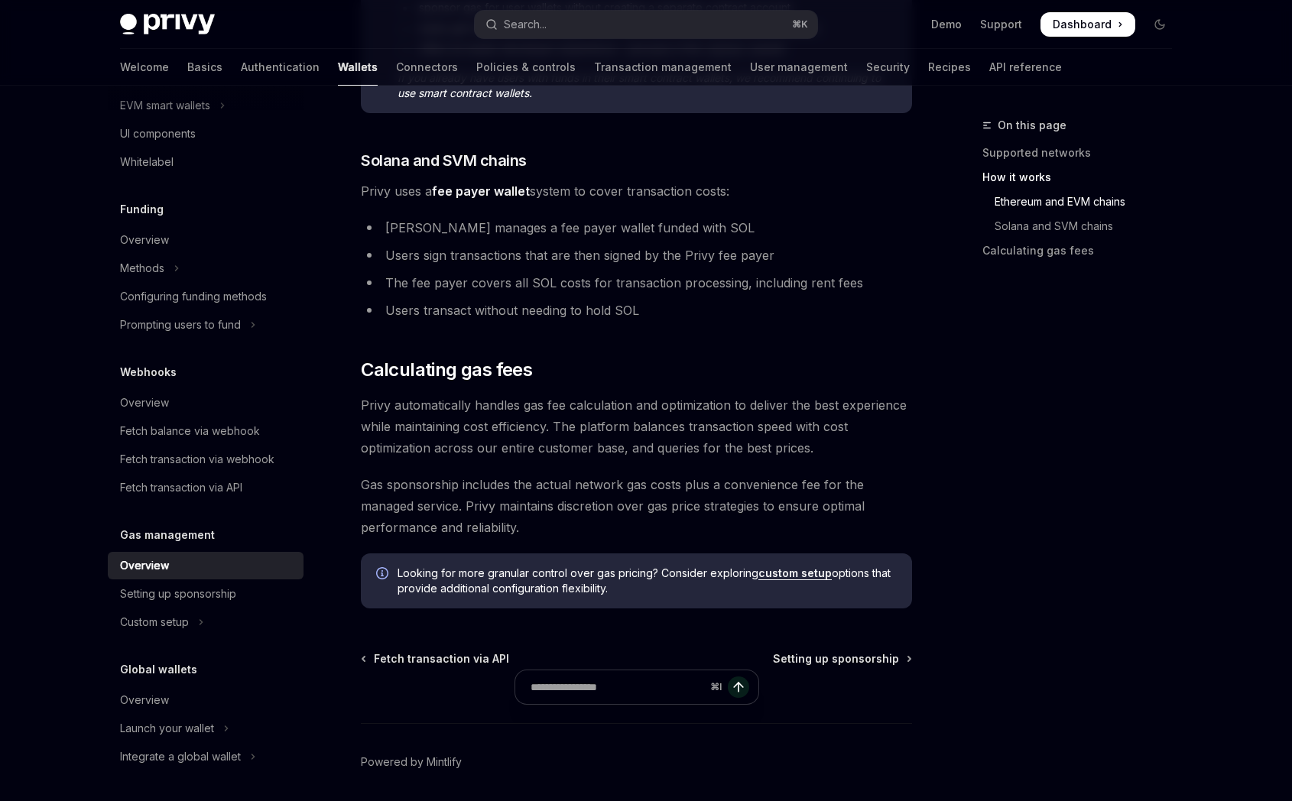
scroll to position [0, 0]
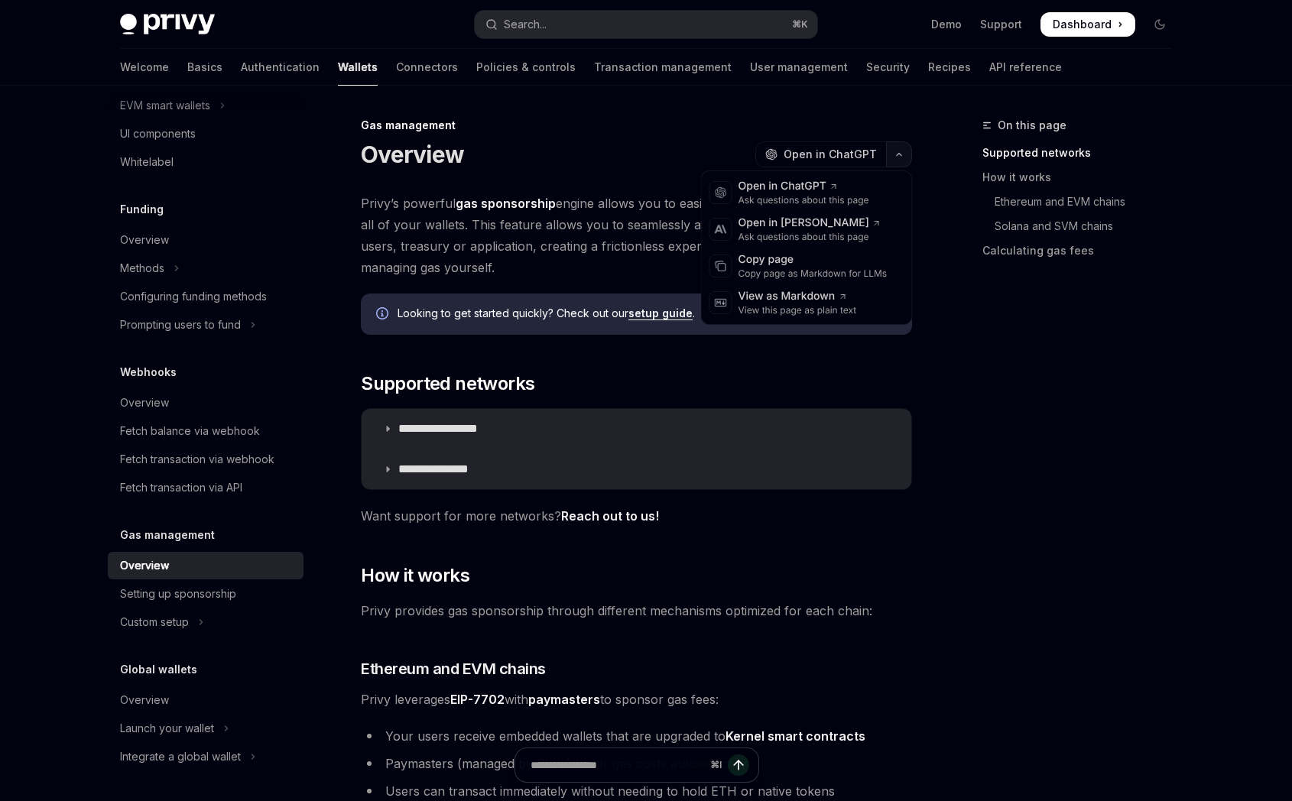
click at [897, 155] on icon "button" at bounding box center [899, 154] width 18 height 6
click at [791, 262] on div "Copy page" at bounding box center [813, 259] width 149 height 15
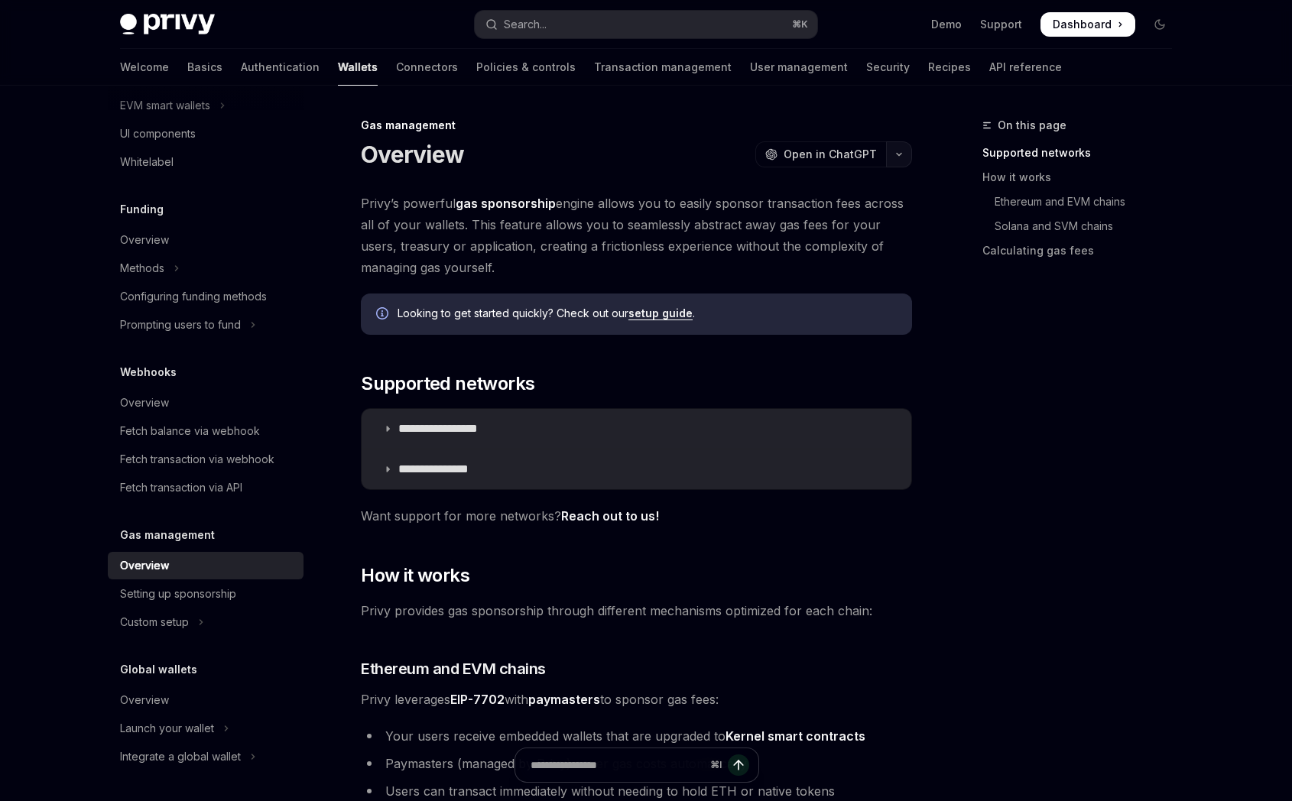
click at [899, 153] on icon "button" at bounding box center [899, 154] width 18 height 6
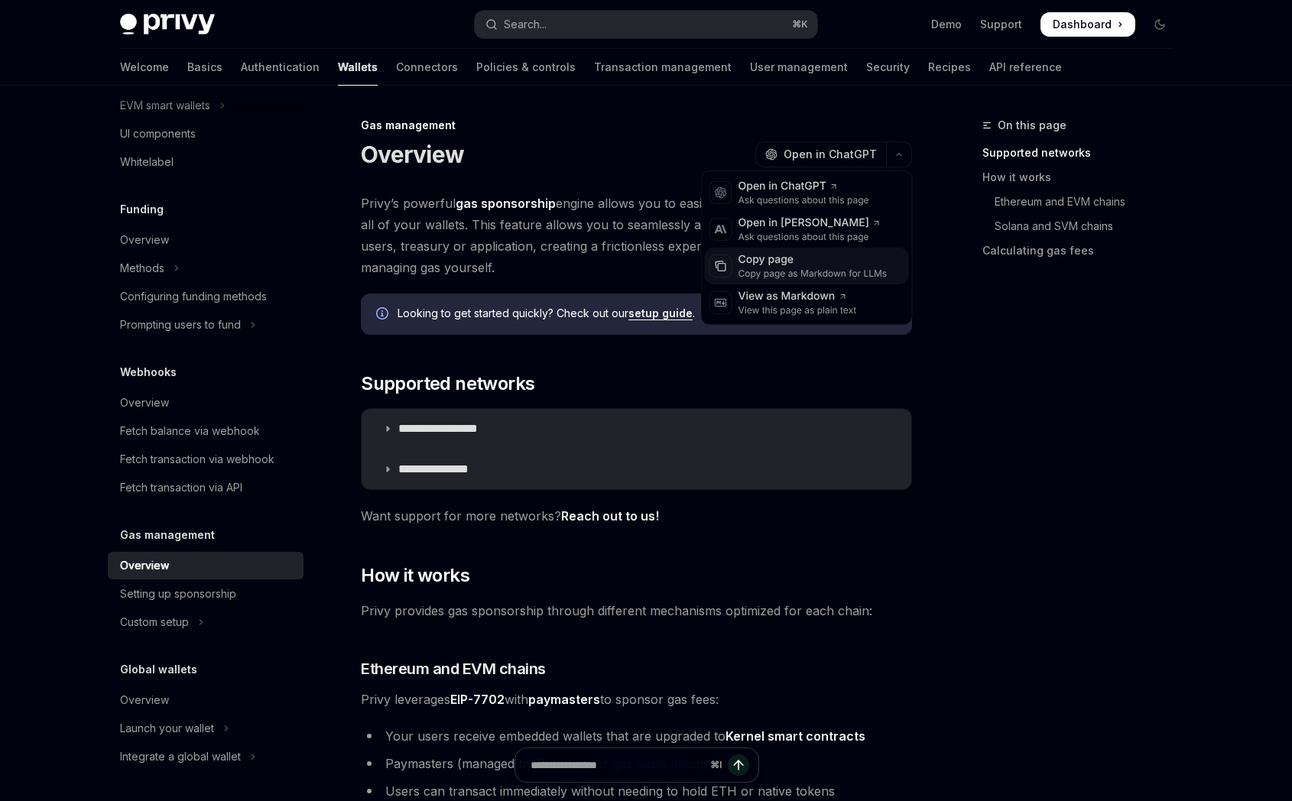
click at [804, 263] on div "Copy page" at bounding box center [813, 259] width 149 height 15
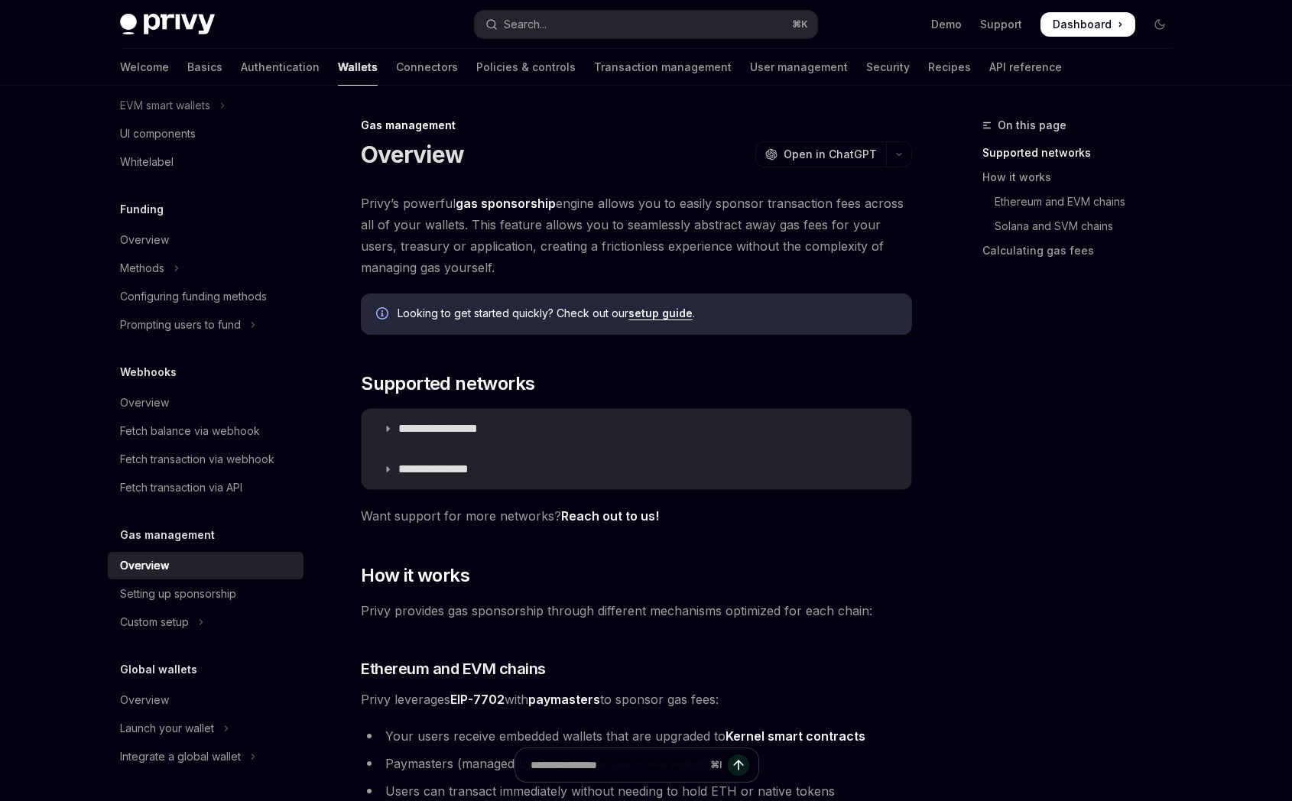
click at [652, 312] on link "setup guide" at bounding box center [661, 314] width 64 height 14
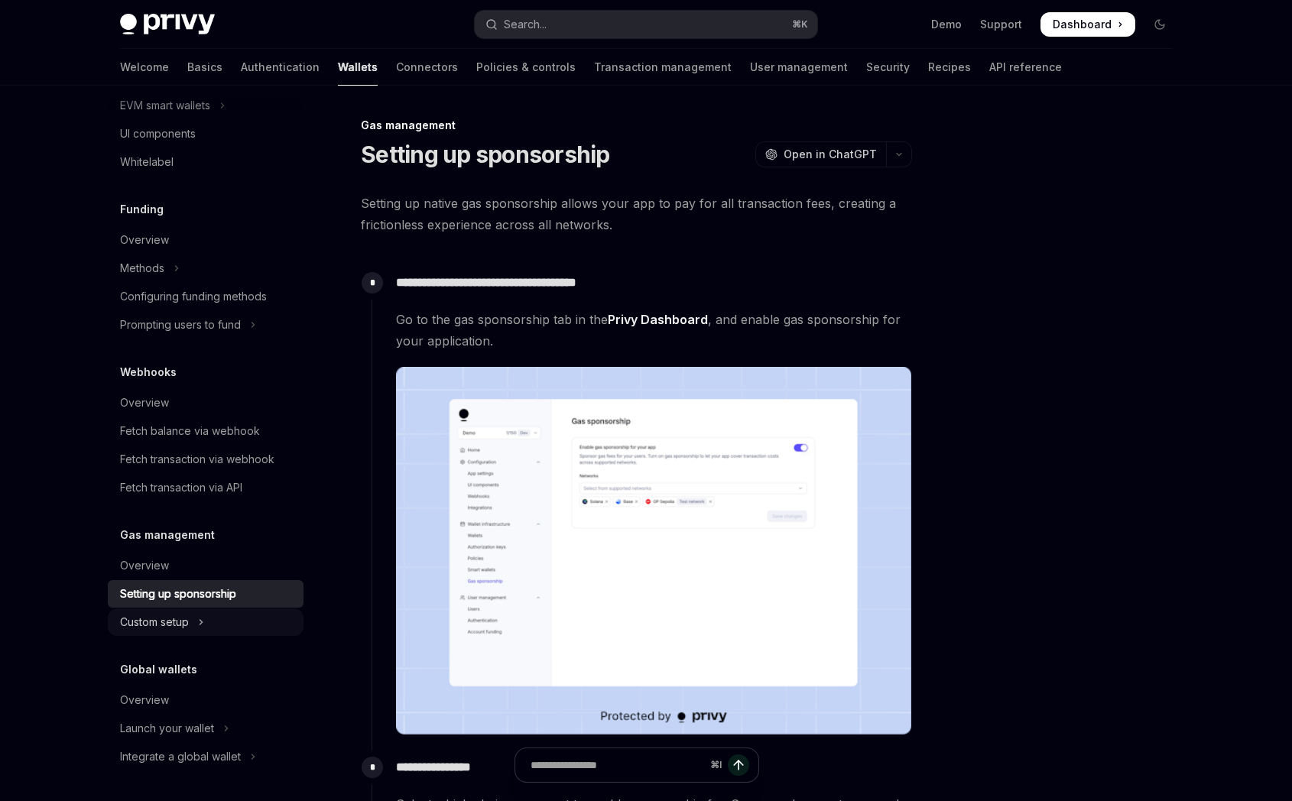
click at [167, 621] on div "Custom setup" at bounding box center [154, 622] width 69 height 18
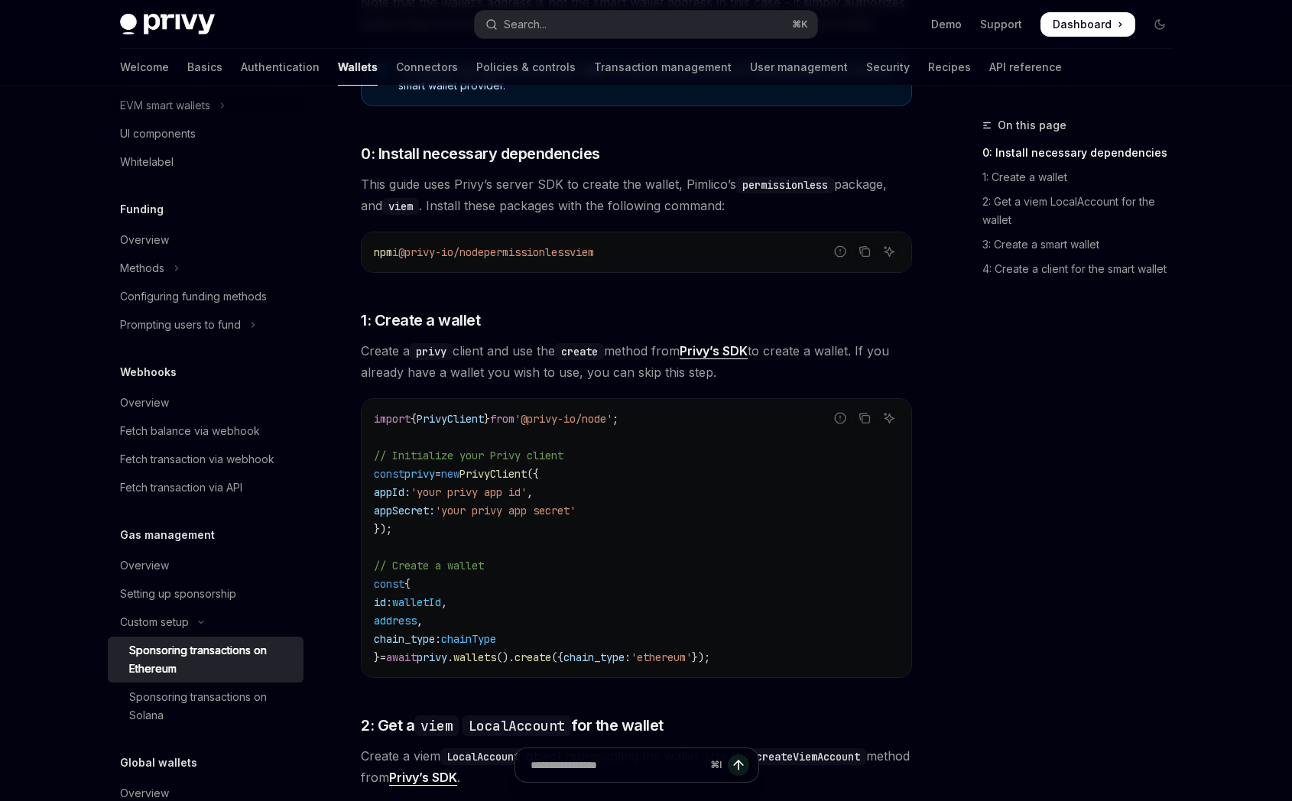
scroll to position [471, 0]
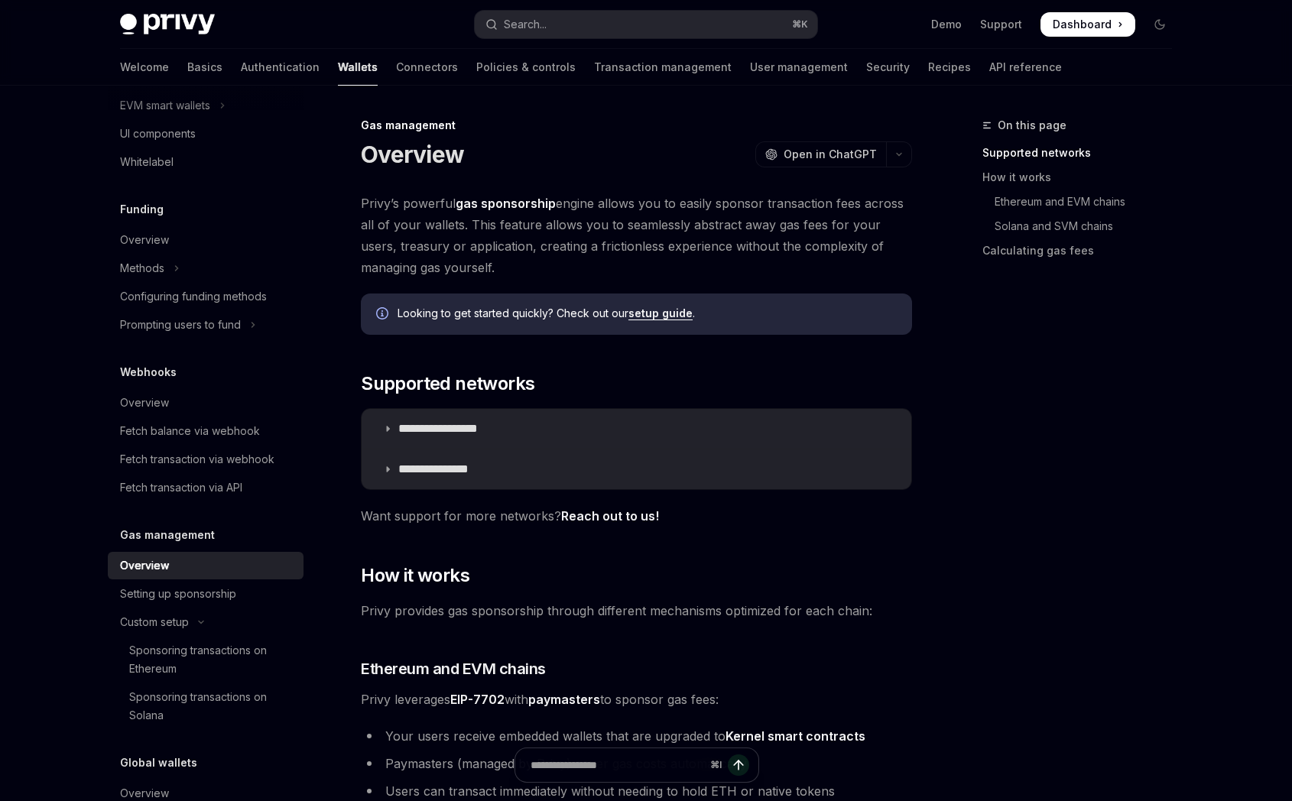
type textarea "*"
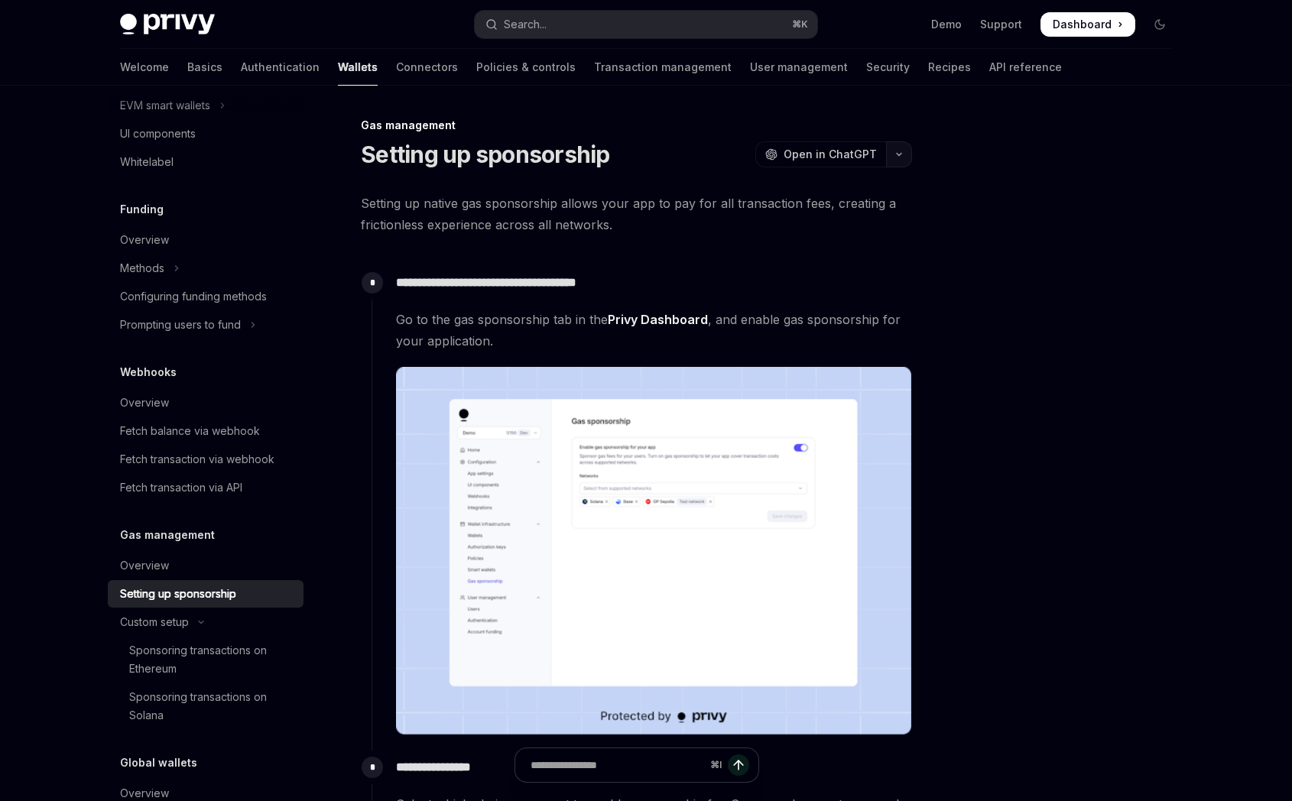
click at [899, 154] on icon "button" at bounding box center [899, 154] width 18 height 6
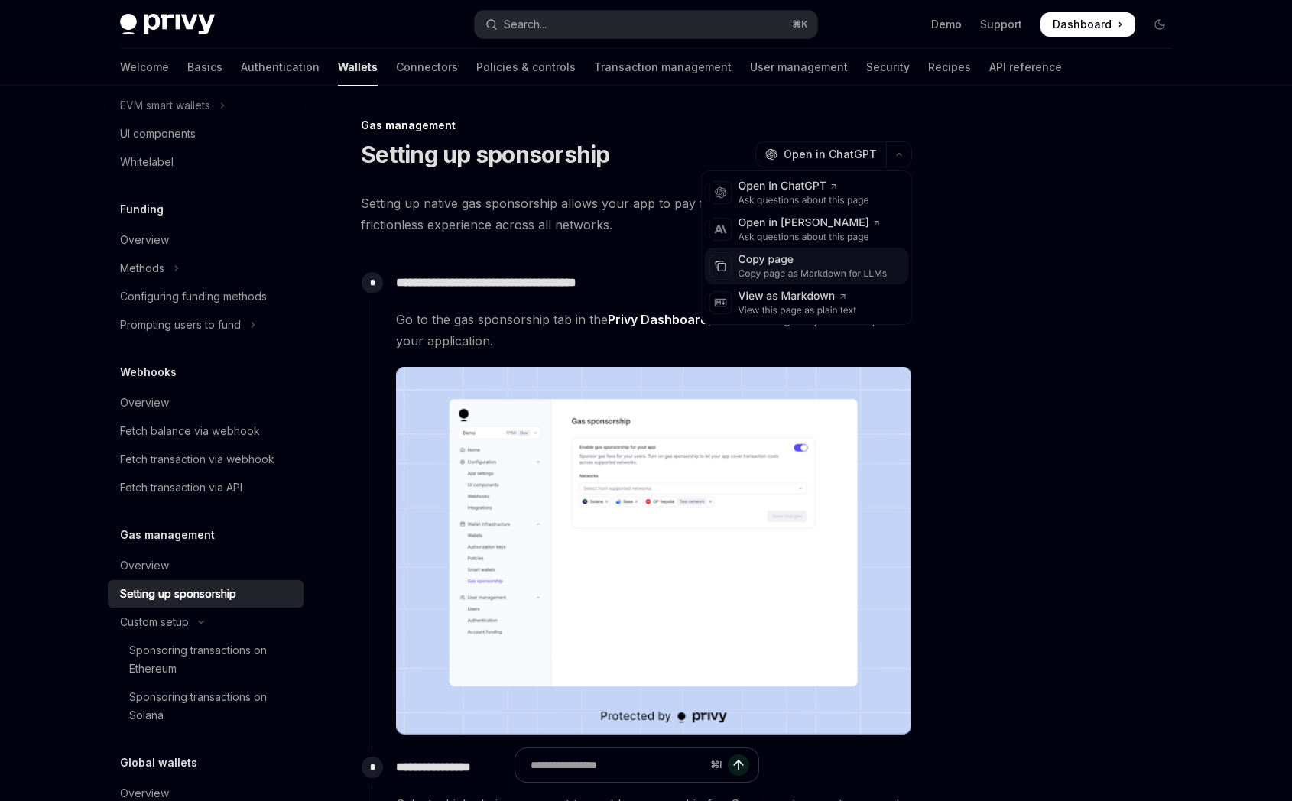
click at [805, 270] on div "Copy page as Markdown for LLMs" at bounding box center [813, 274] width 149 height 12
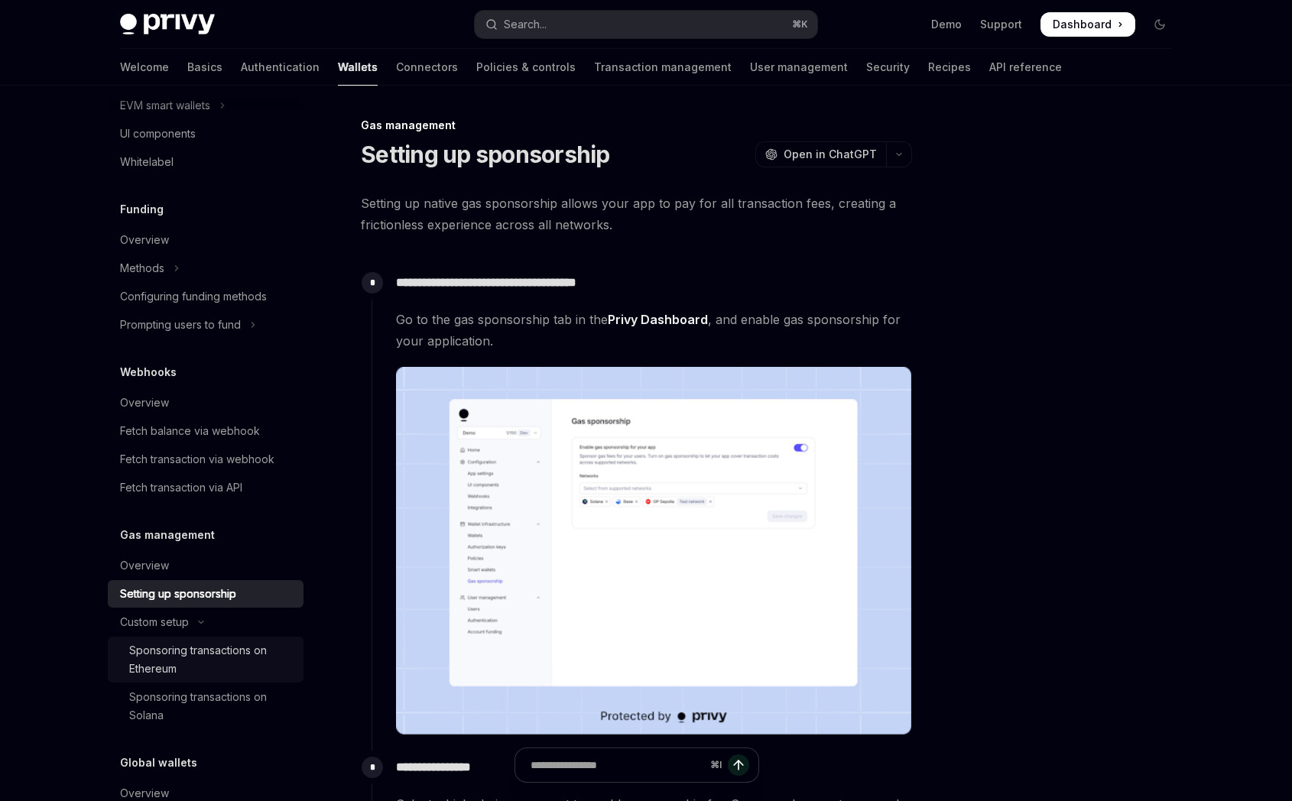
click at [210, 652] on div "Sponsoring transactions on Ethereum" at bounding box center [211, 660] width 165 height 37
type textarea "*"
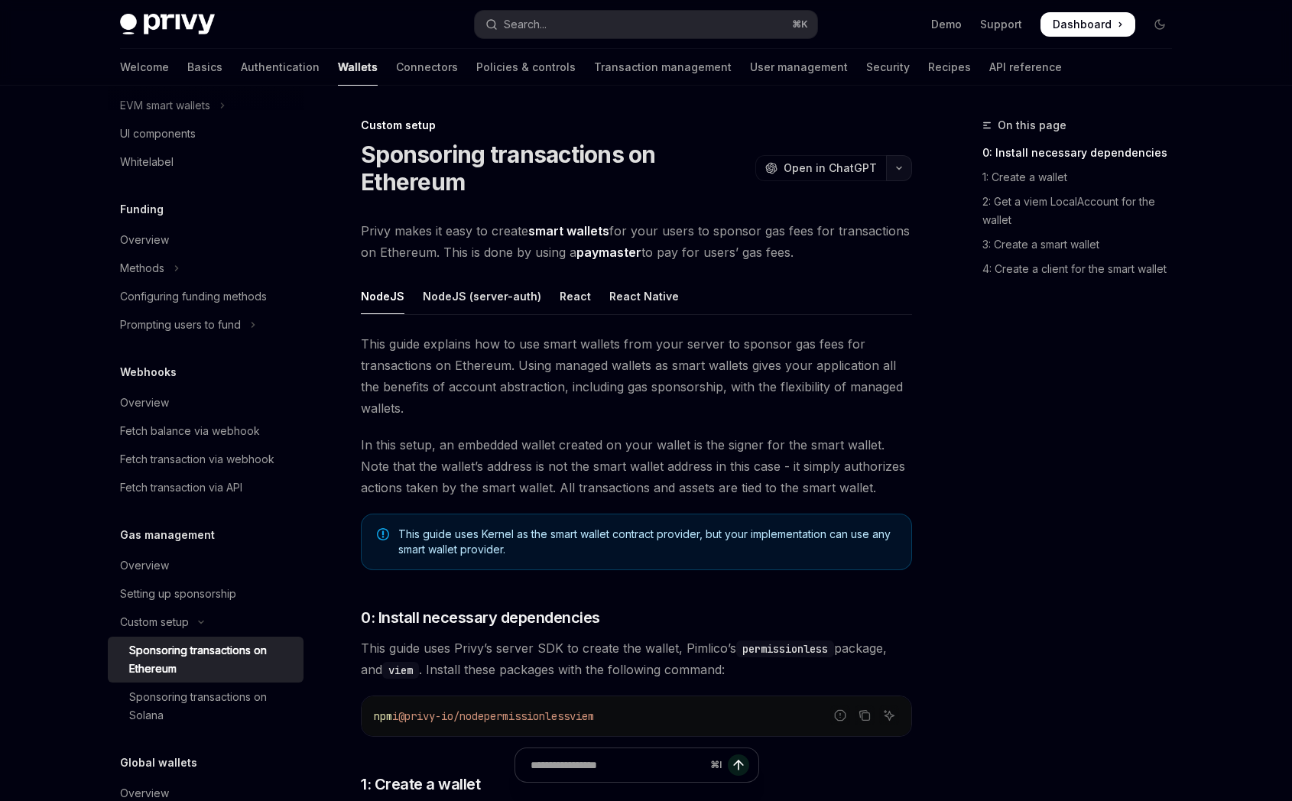
click at [901, 170] on icon "button" at bounding box center [899, 168] width 18 height 6
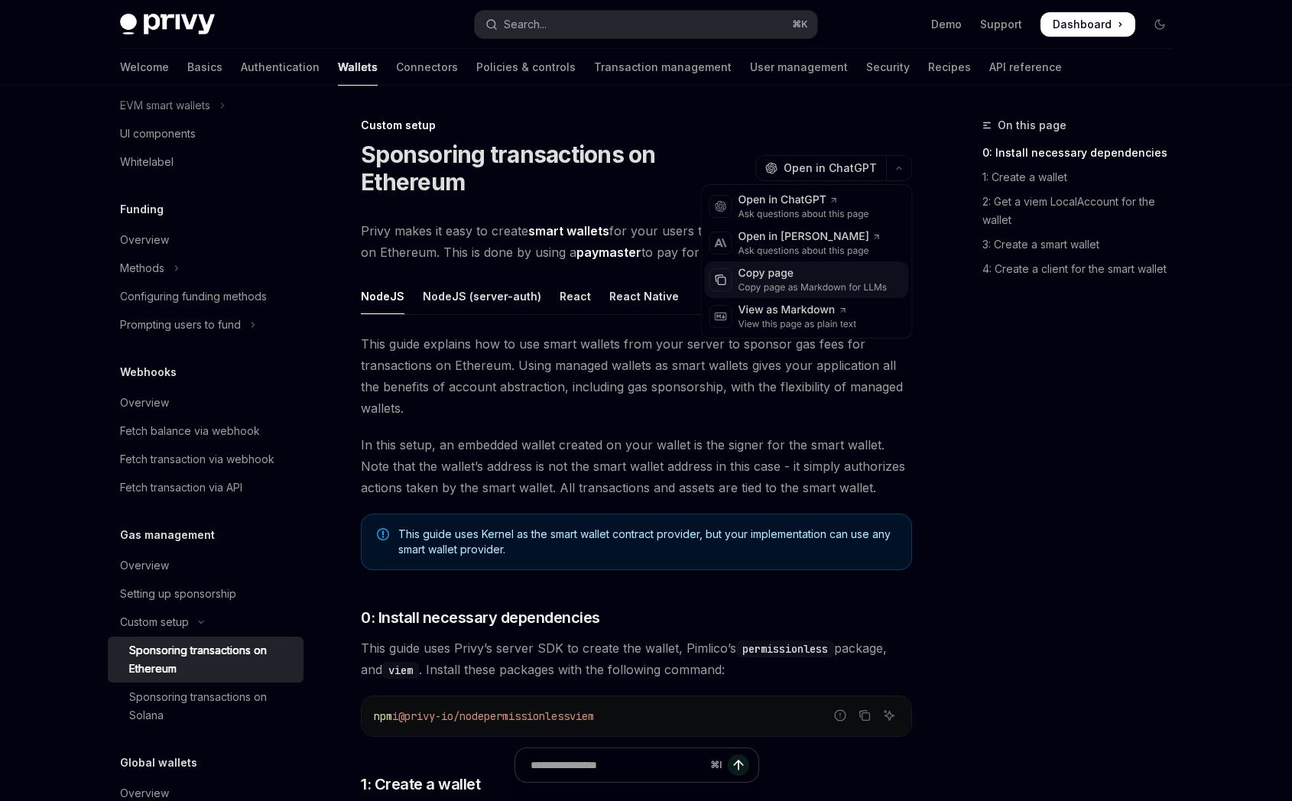
click at [788, 275] on div "Copy page" at bounding box center [813, 273] width 149 height 15
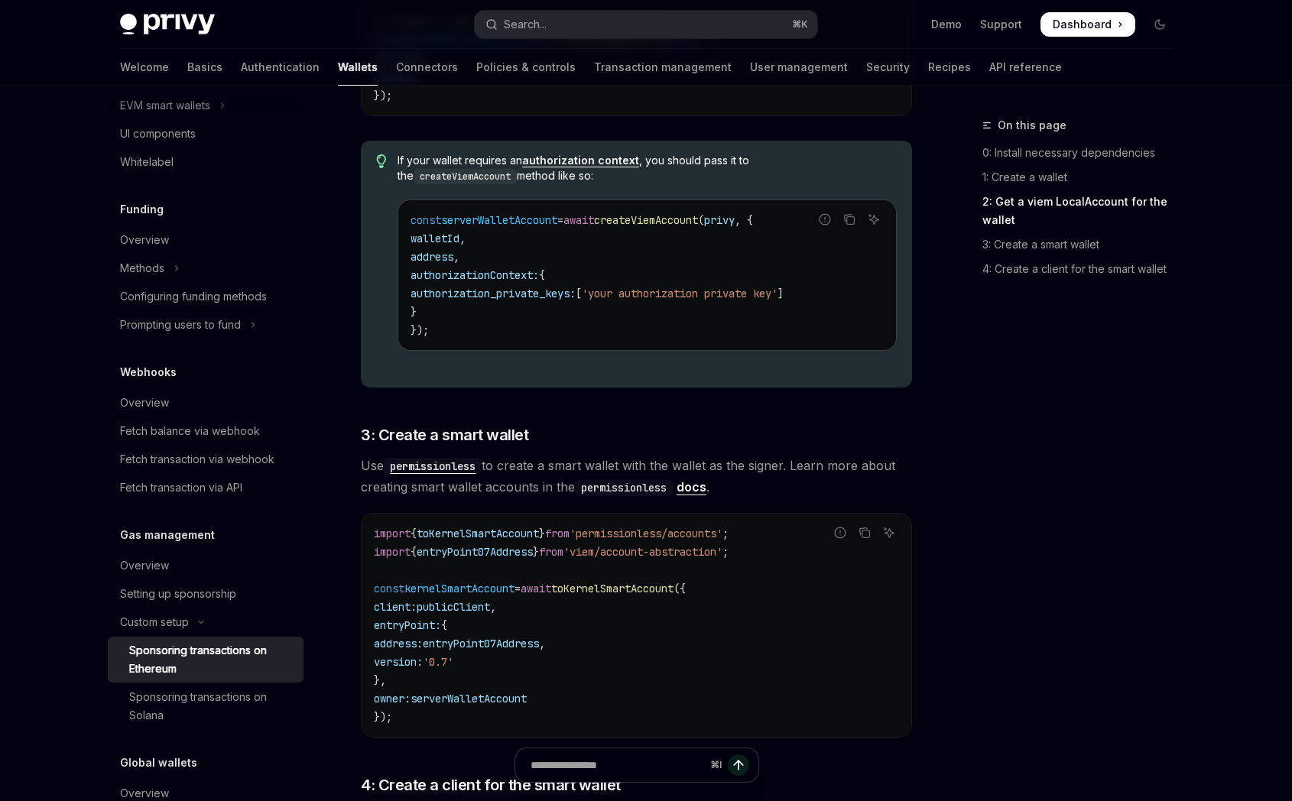
scroll to position [1298, 0]
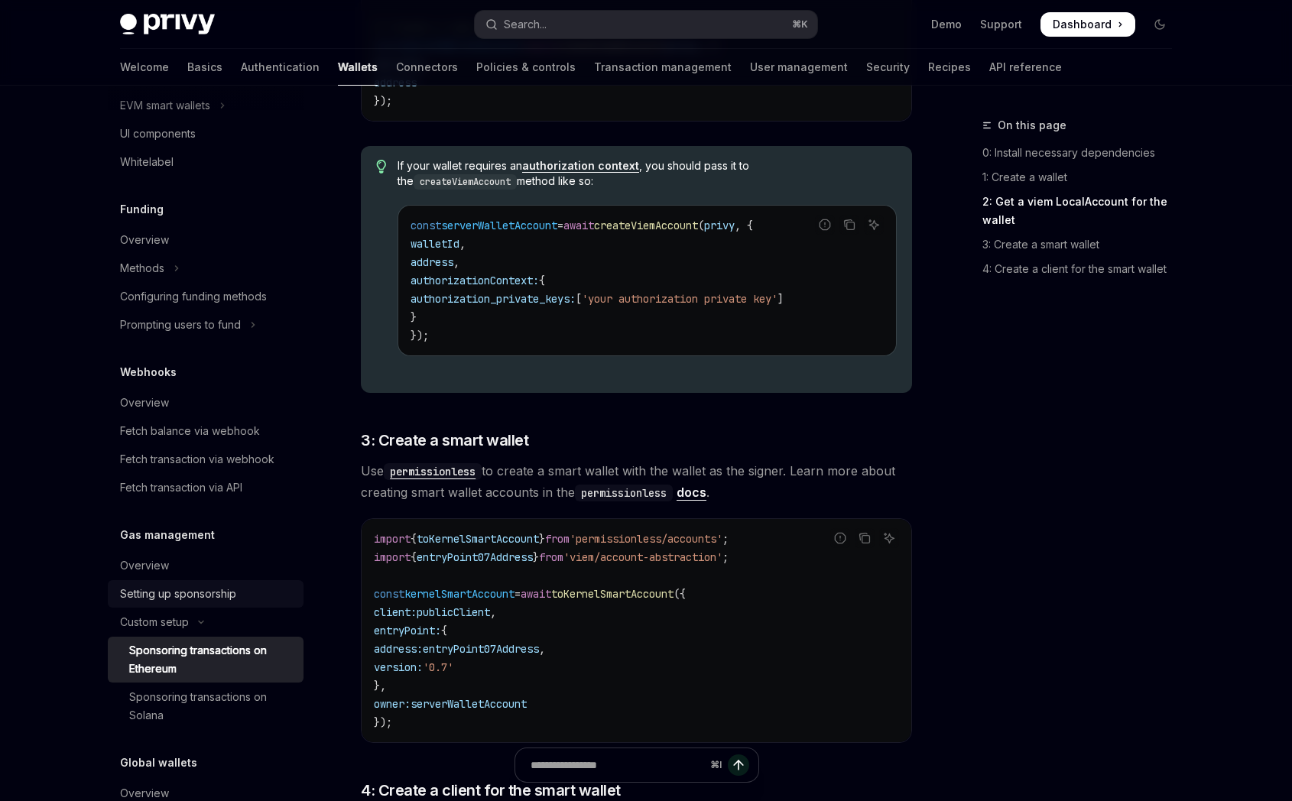
click at [221, 596] on div "Setting up sponsorship" at bounding box center [178, 594] width 116 height 18
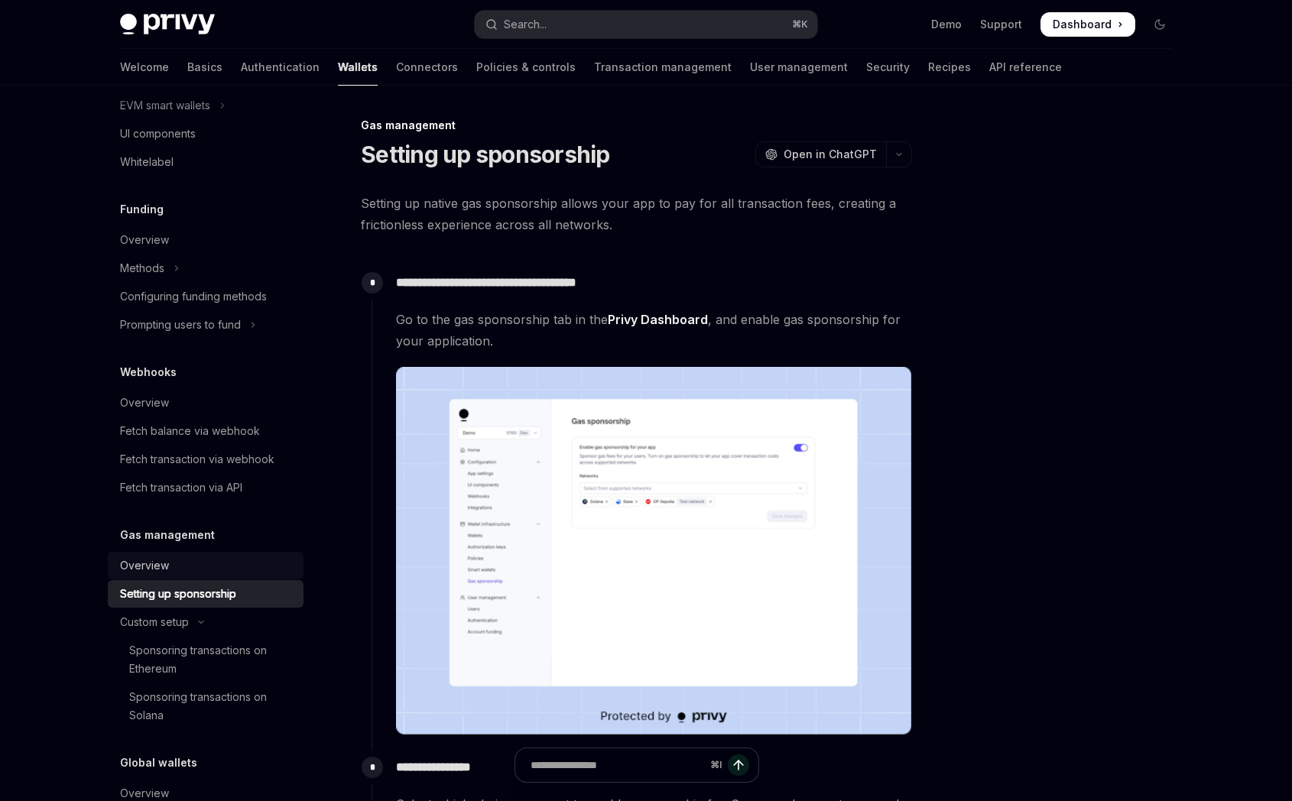
click at [213, 572] on div "Overview" at bounding box center [207, 566] width 174 height 18
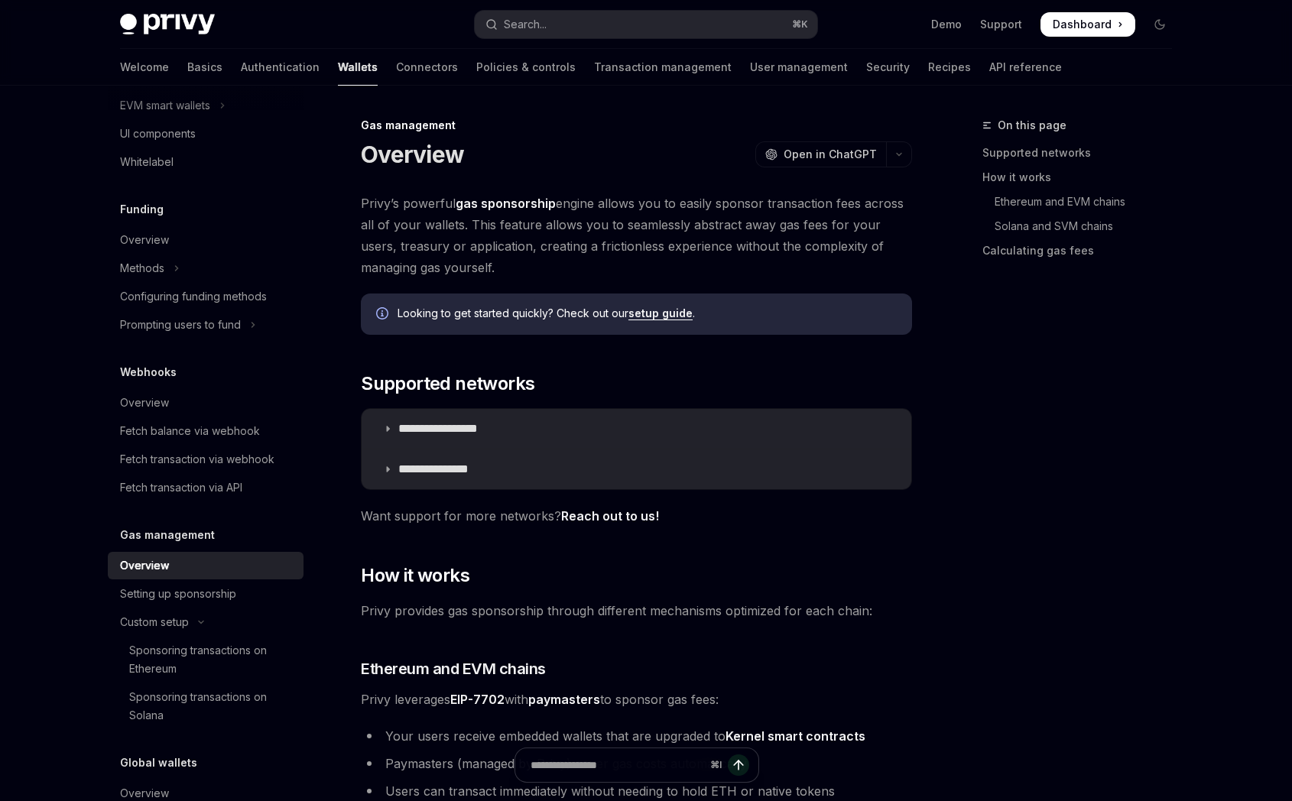
click at [210, 566] on div "Overview" at bounding box center [207, 566] width 174 height 18
type textarea "*"
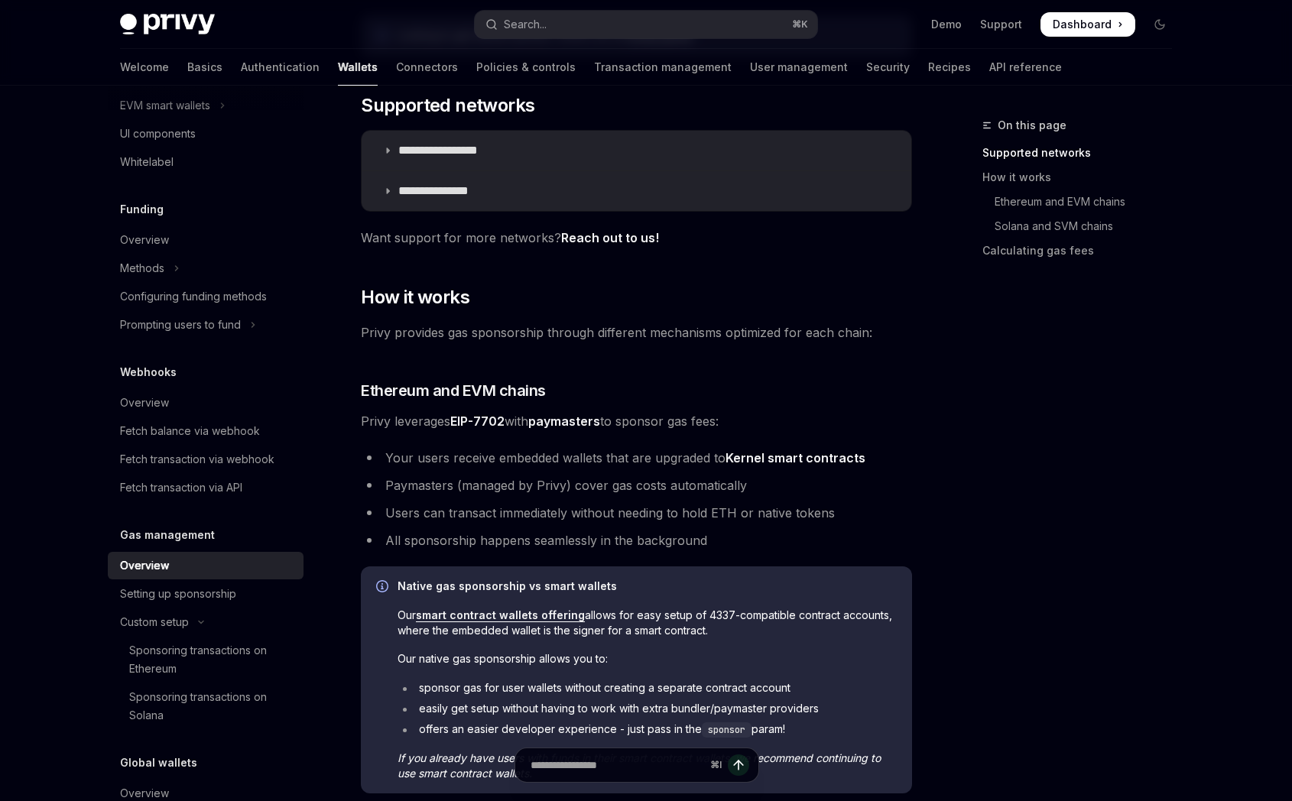
scroll to position [307, 0]
